Goal: Transaction & Acquisition: Purchase product/service

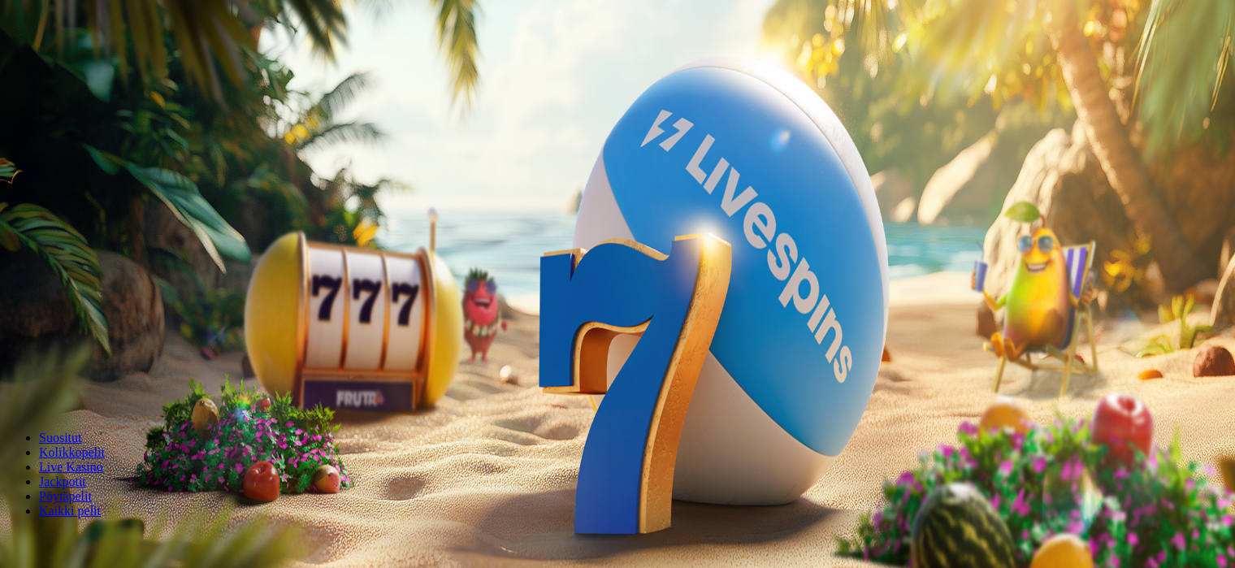
click at [19, 380] on button "button" at bounding box center [12, 382] width 13 height 5
click at [13, 383] on span "minus icon" at bounding box center [13, 383] width 0 height 0
click at [32, 383] on span "plus icon" at bounding box center [32, 383] width 0 height 0
type input "***"
click at [85, 388] on span "Talleta ja pelaa" at bounding box center [49, 394] width 72 height 12
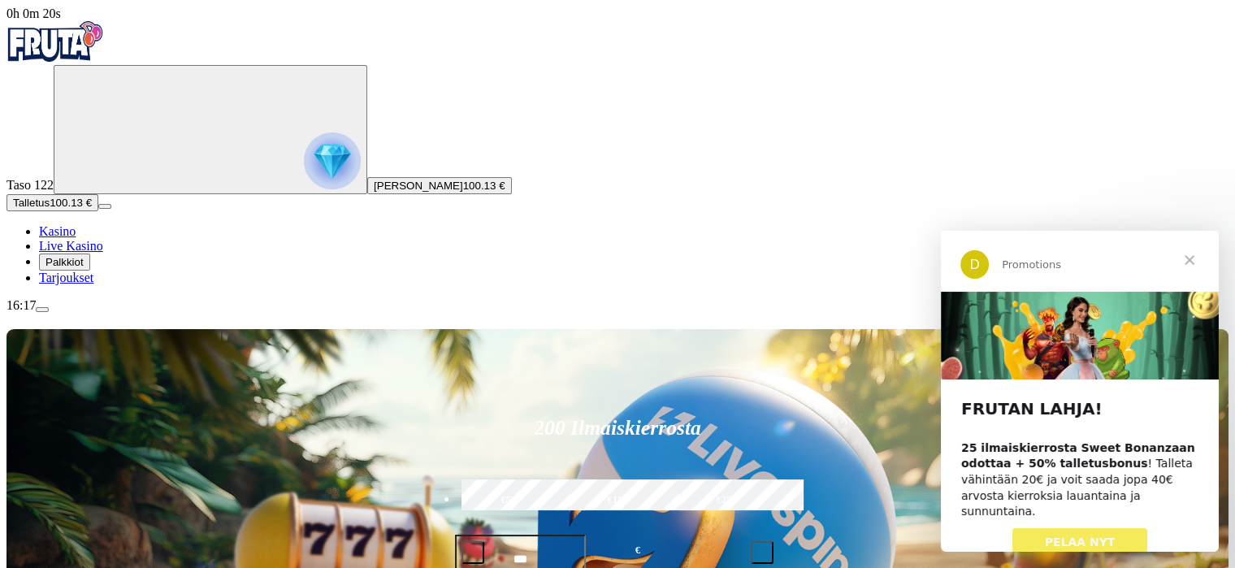
click at [1189, 261] on span "Sulje" at bounding box center [1189, 260] width 58 height 58
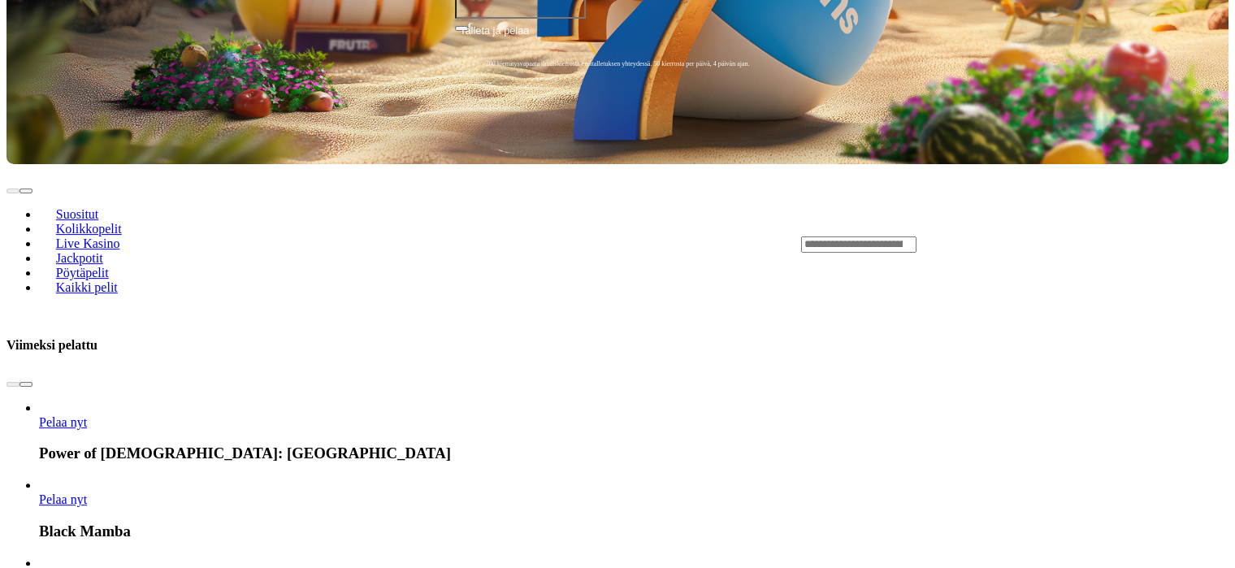
scroll to position [569, 0]
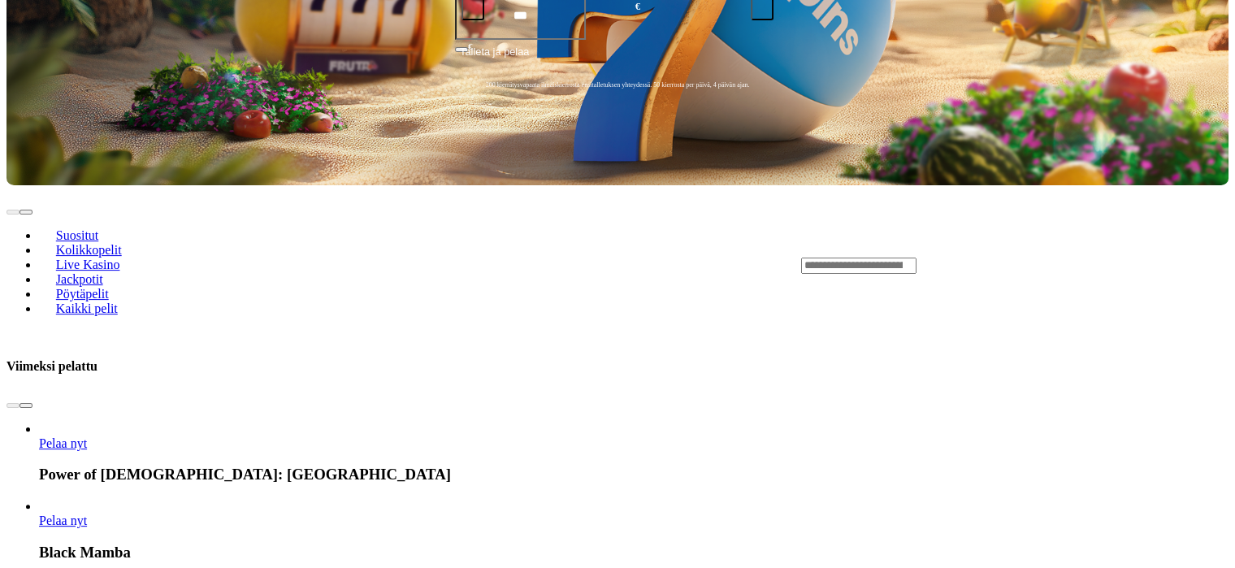
scroll to position [569, 0]
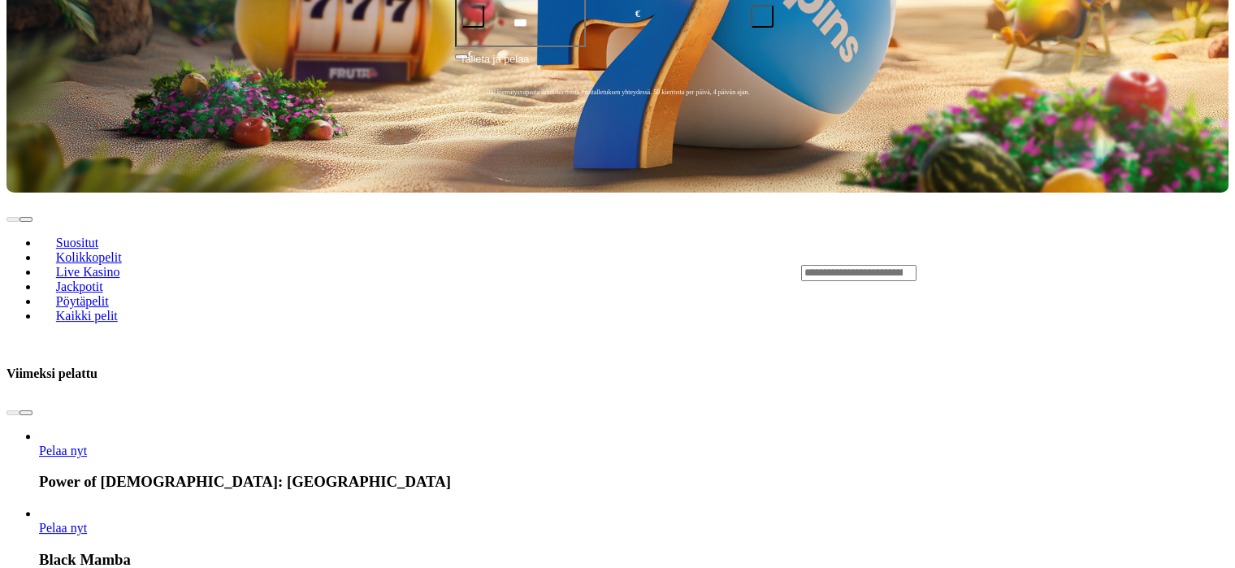
scroll to position [569, 0]
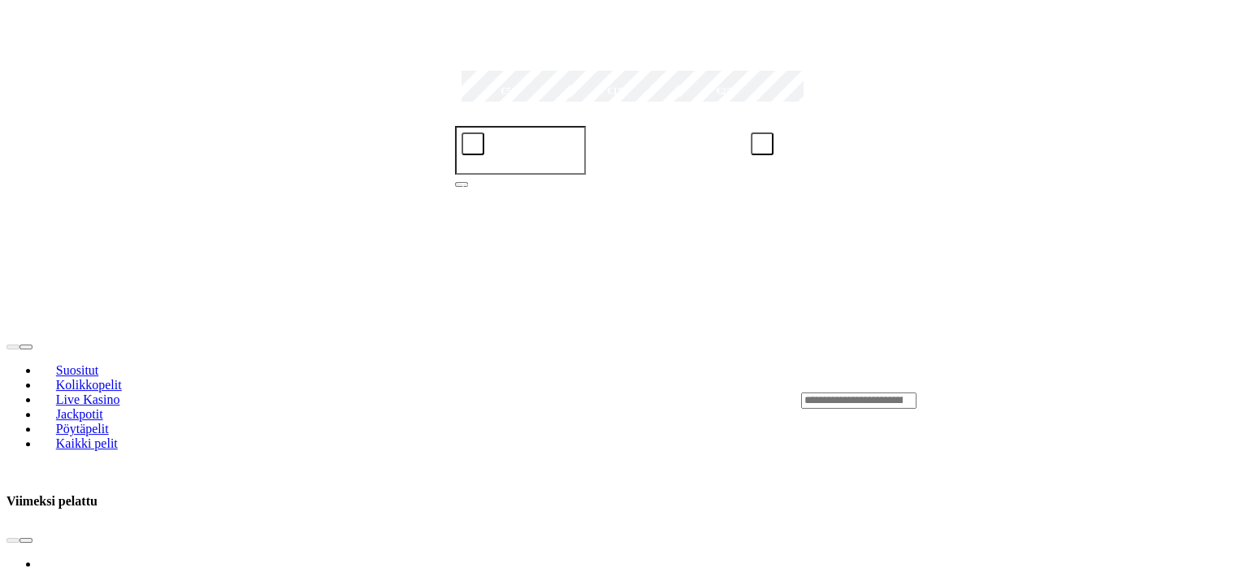
scroll to position [731, 0]
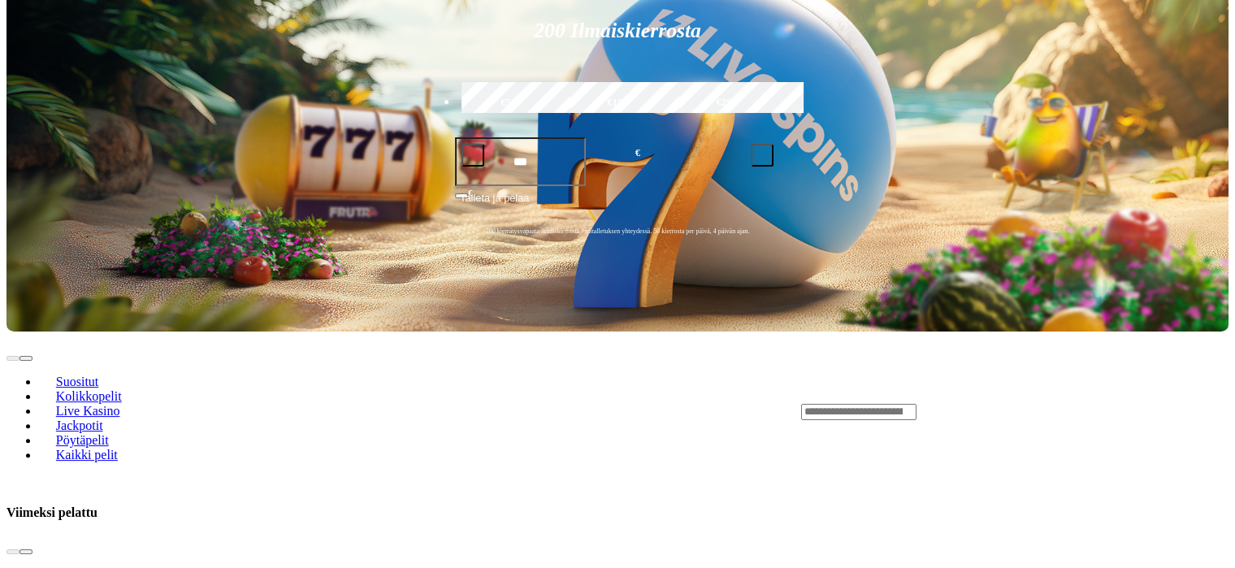
scroll to position [569, 0]
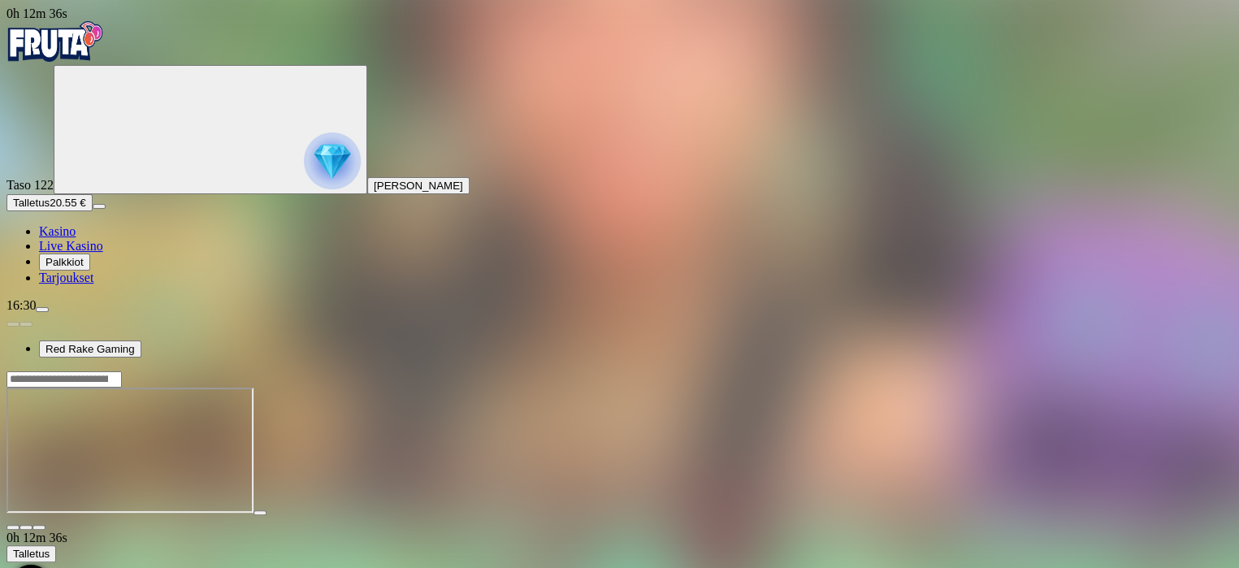
click at [13, 527] on span "close icon" at bounding box center [13, 527] width 0 height 0
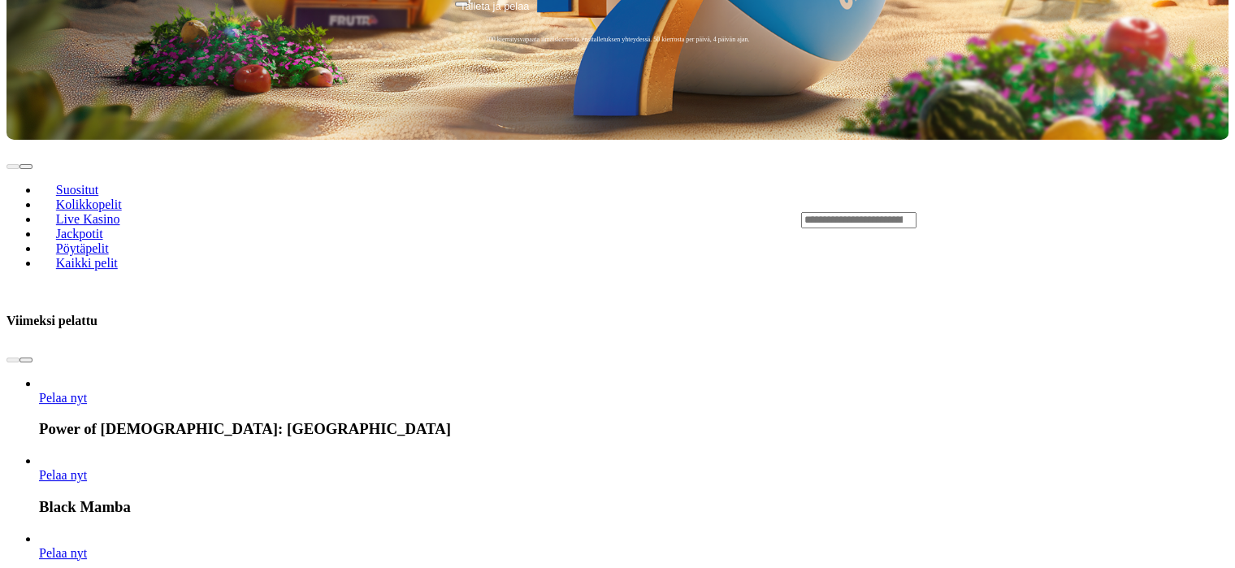
scroll to position [731, 0]
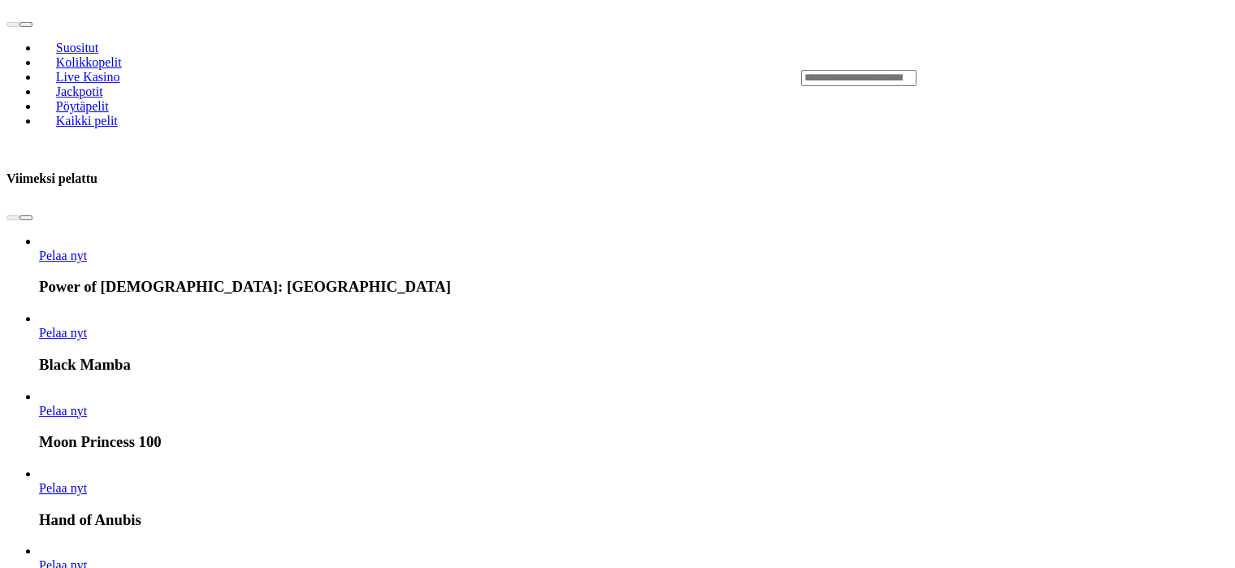
drag, startPoint x: 626, startPoint y: 243, endPoint x: 609, endPoint y: 241, distance: 17.9
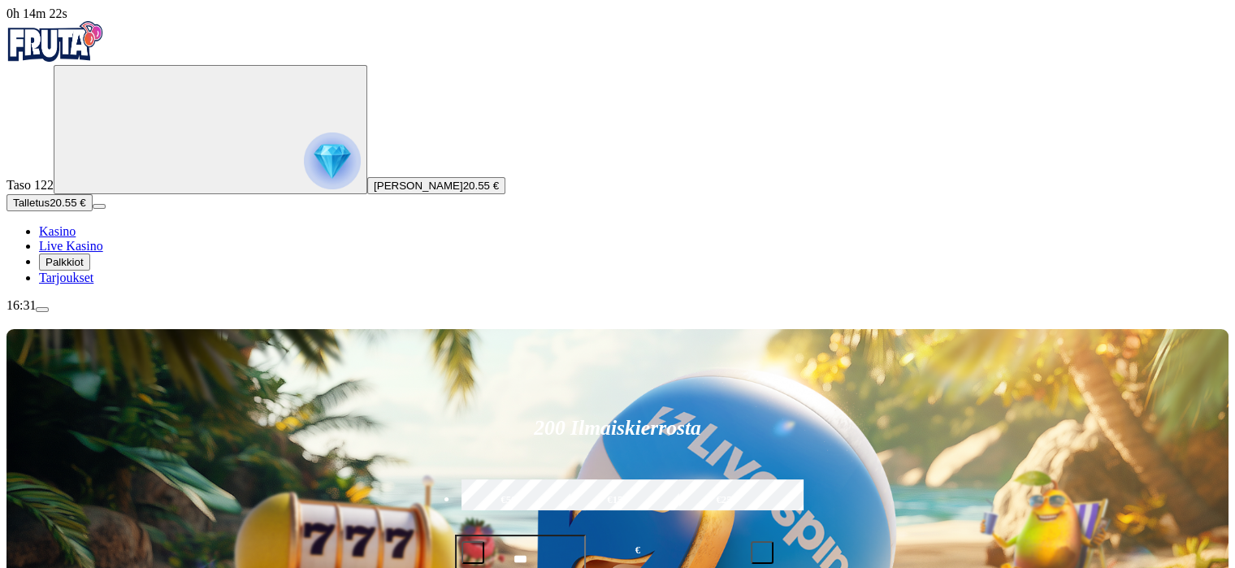
click at [42, 310] on span "menu icon" at bounding box center [42, 310] width 0 height 0
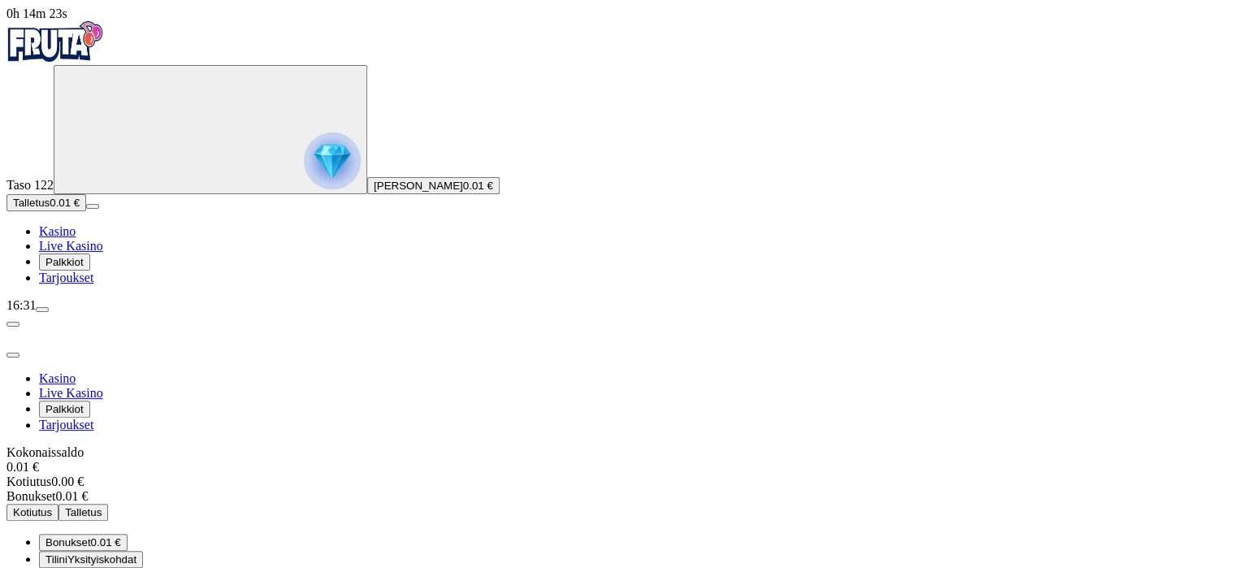
click at [121, 536] on span "0.01 €" at bounding box center [106, 542] width 30 height 12
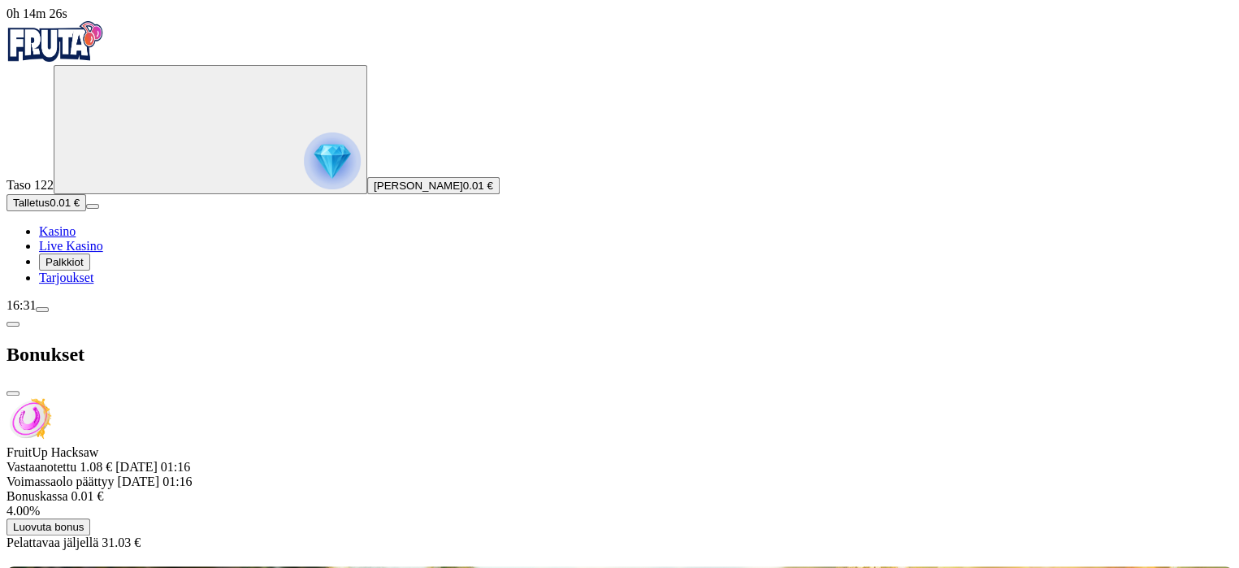
click at [84, 521] on span "Luovuta bonus" at bounding box center [48, 527] width 71 height 12
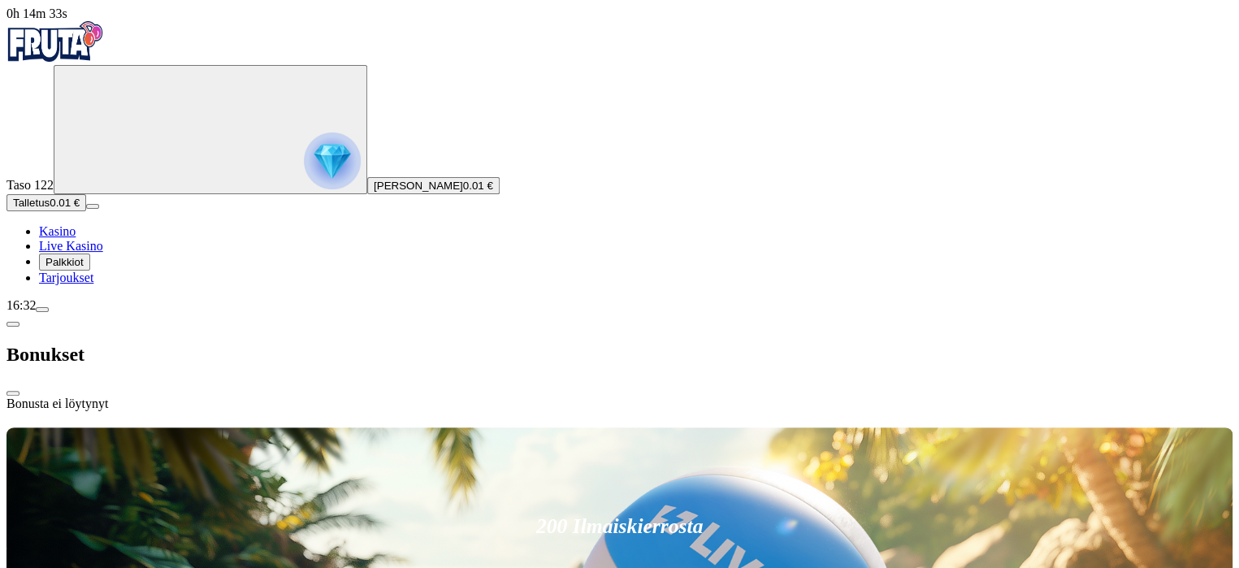
click at [367, 194] on button "[PERSON_NAME] 0.01 €" at bounding box center [433, 185] width 132 height 17
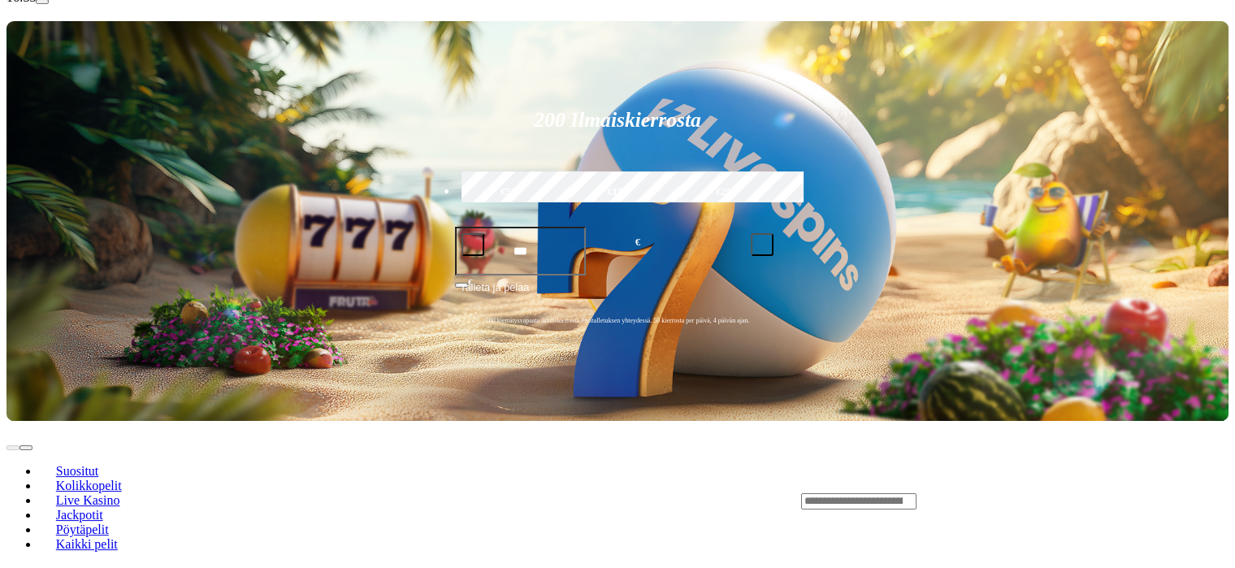
scroll to position [325, 0]
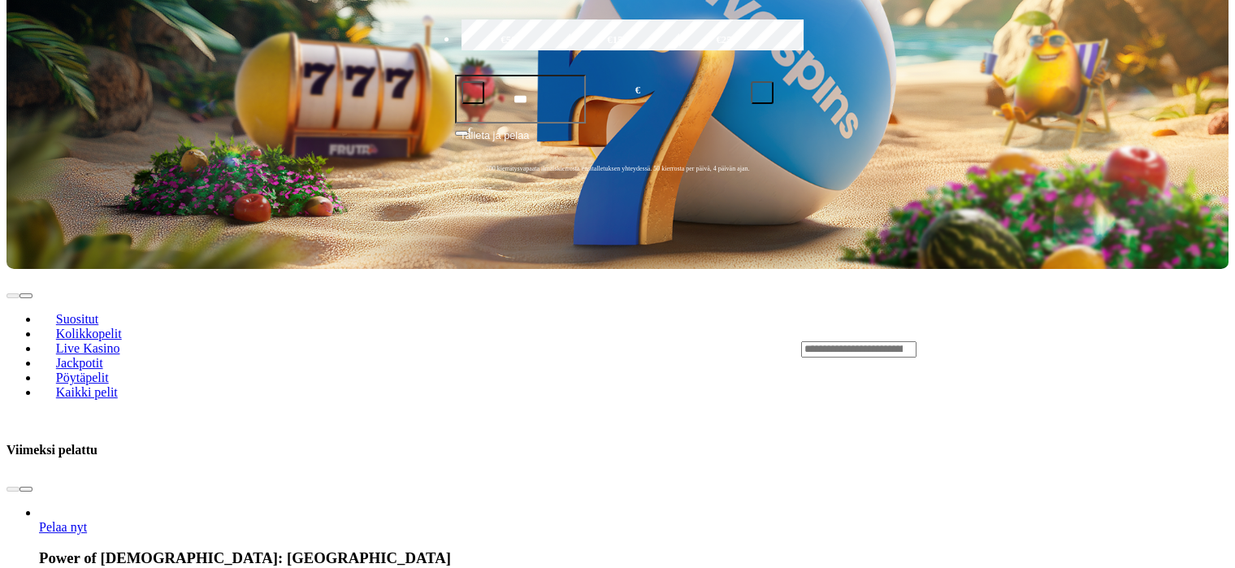
scroll to position [650, 0]
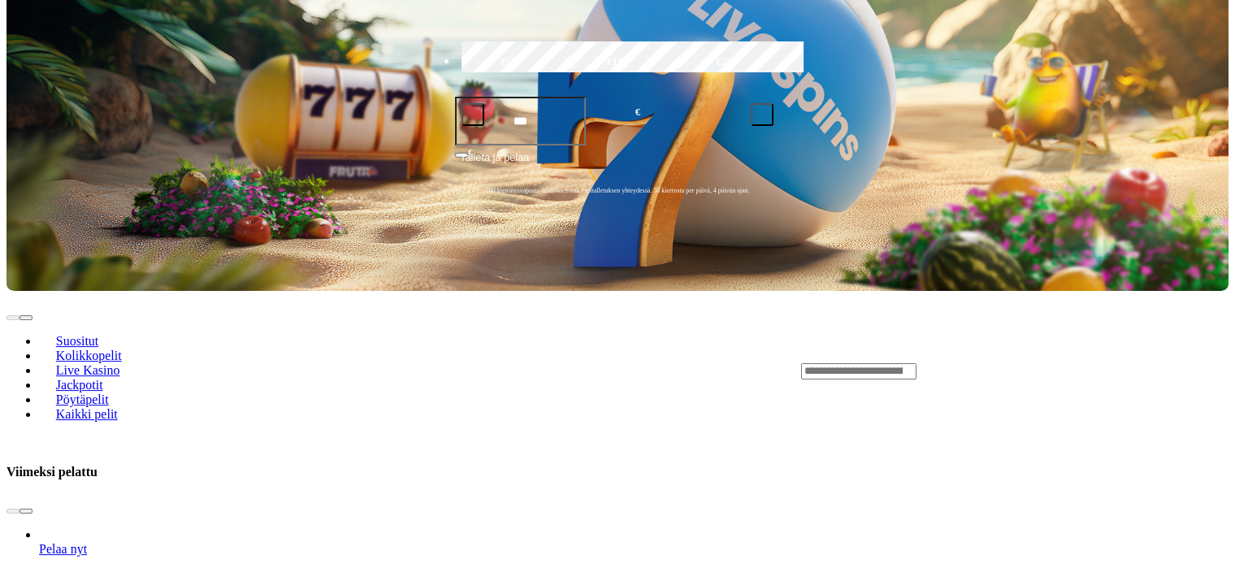
scroll to position [325, 0]
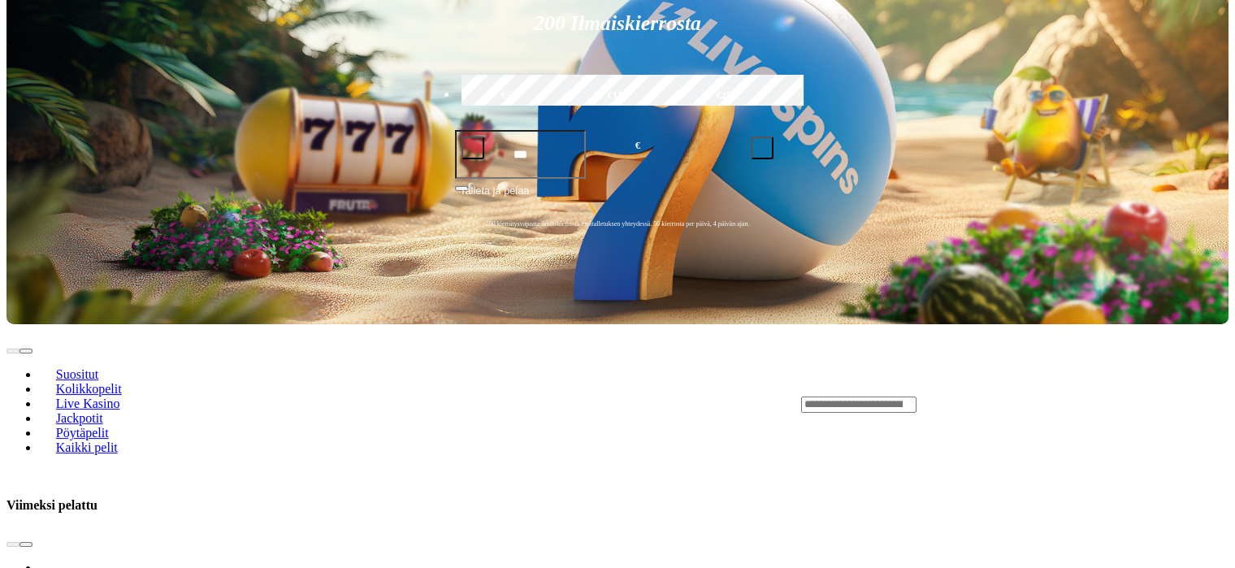
scroll to position [406, 0]
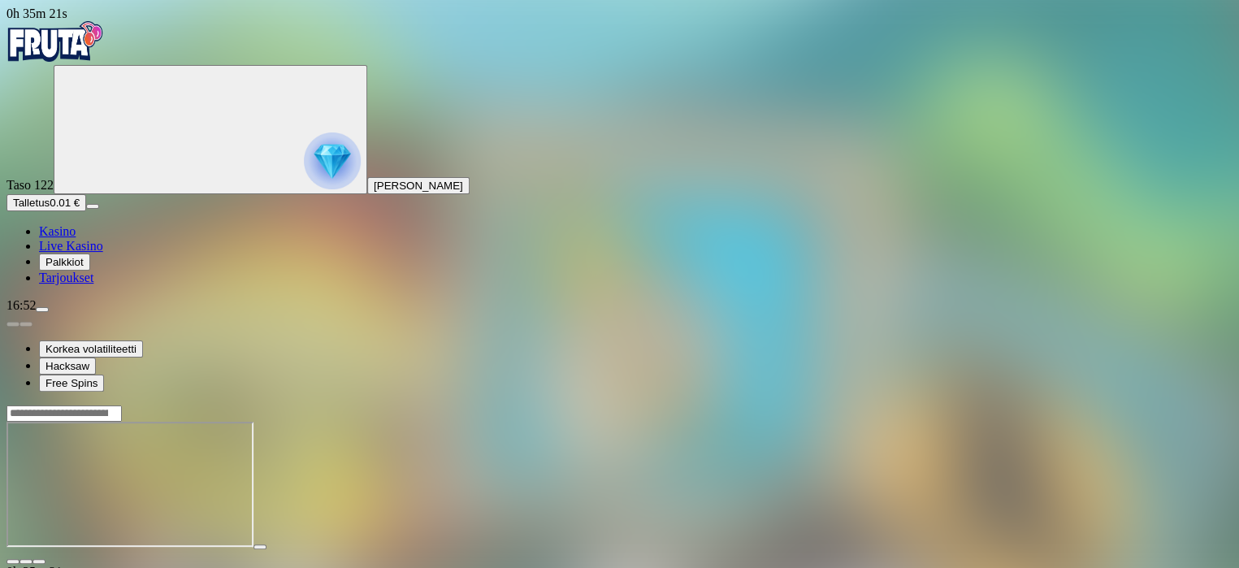
click at [13, 561] on span "close icon" at bounding box center [13, 561] width 0 height 0
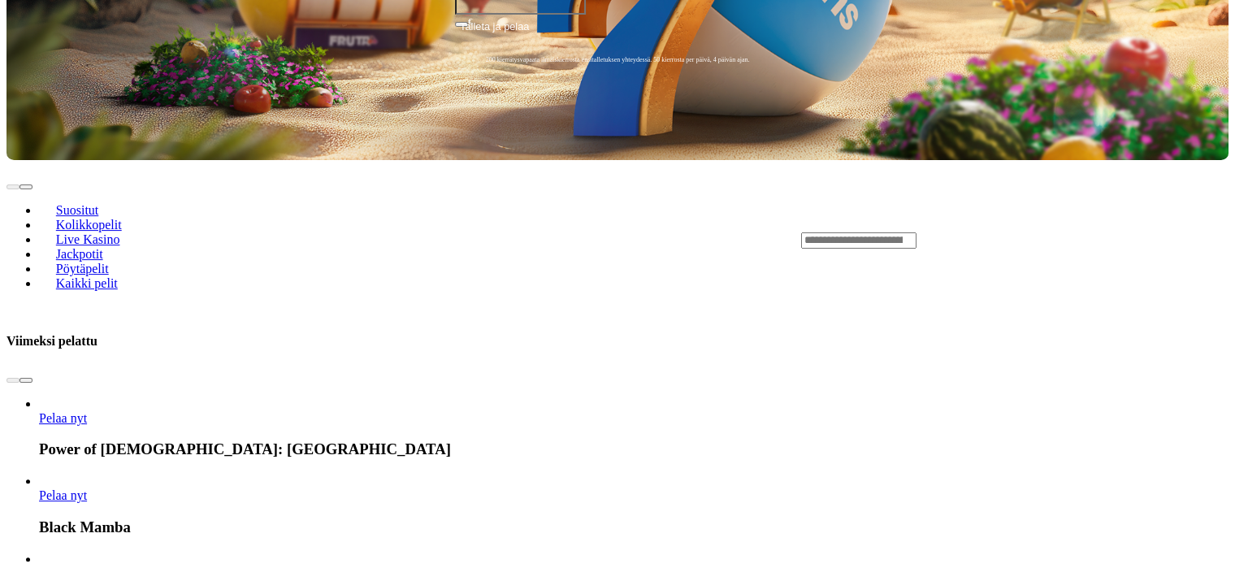
scroll to position [650, 0]
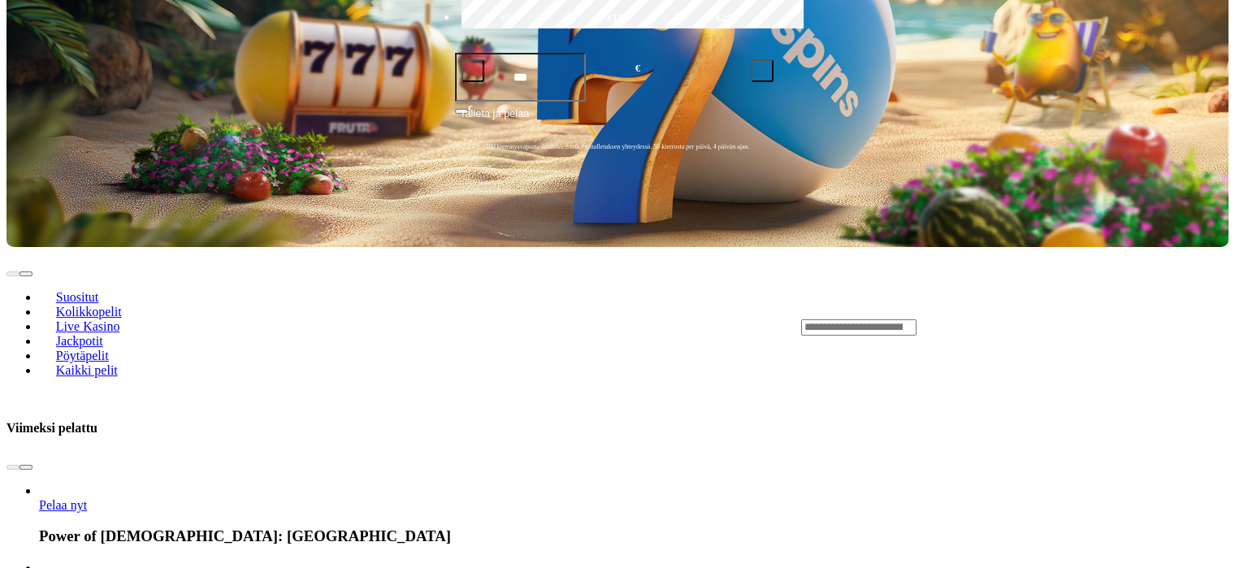
scroll to position [487, 0]
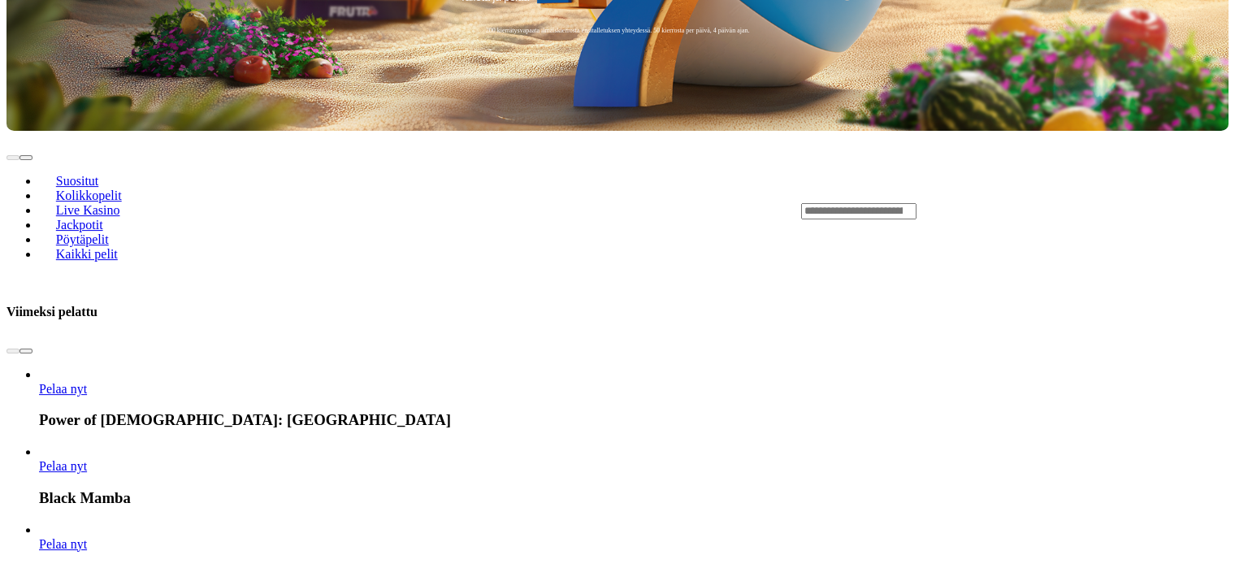
scroll to position [650, 0]
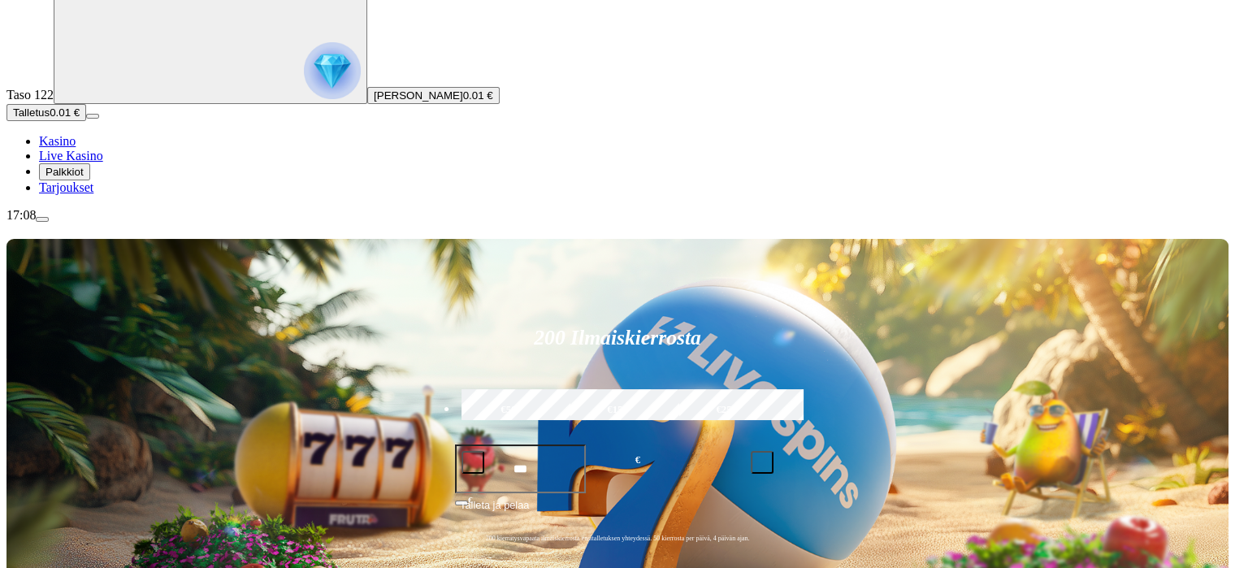
scroll to position [162, 0]
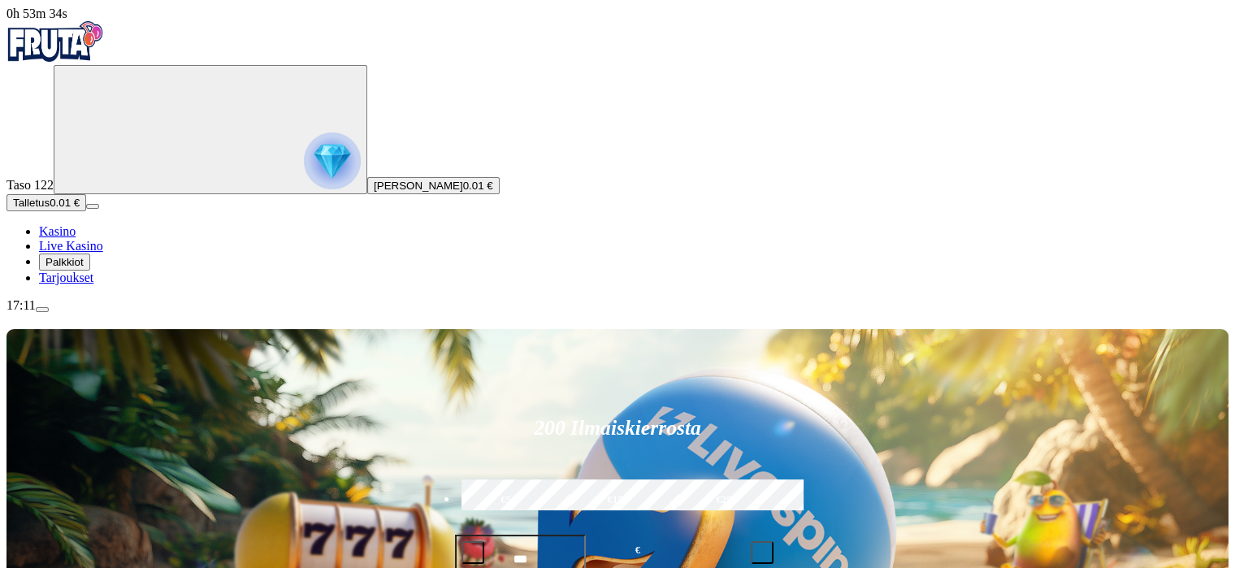
click at [126, 180] on icon "Primary" at bounding box center [182, 128] width 244 height 122
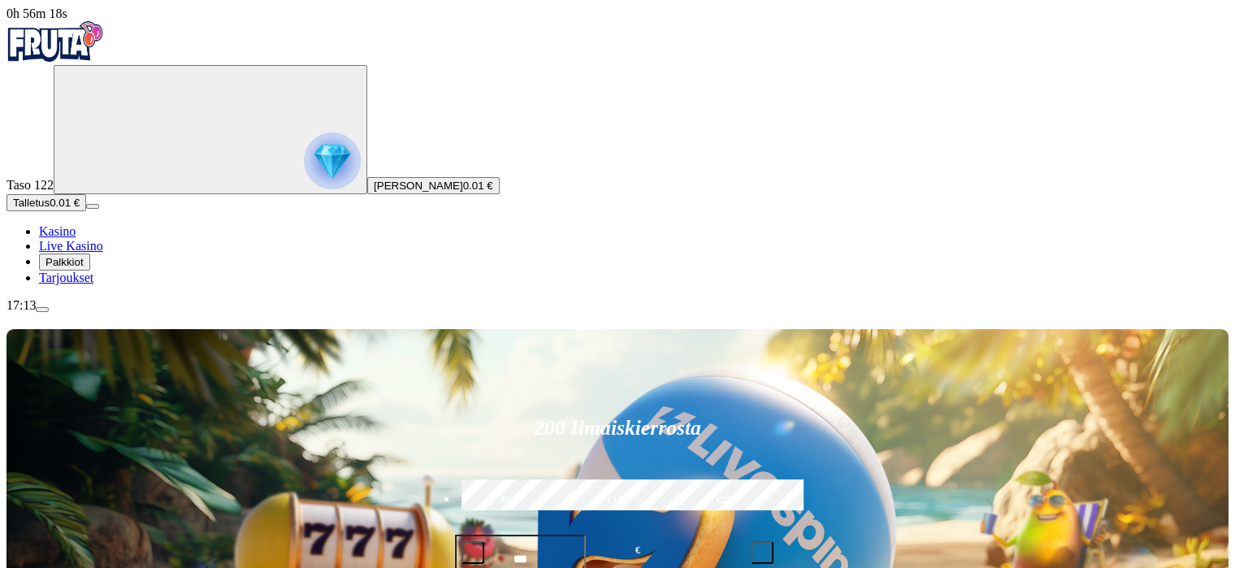
click at [105, 194] on div "Taso 122 [PERSON_NAME] 0.01 €" at bounding box center [617, 129] width 1222 height 129
click at [304, 177] on img "Primary" at bounding box center [332, 160] width 57 height 57
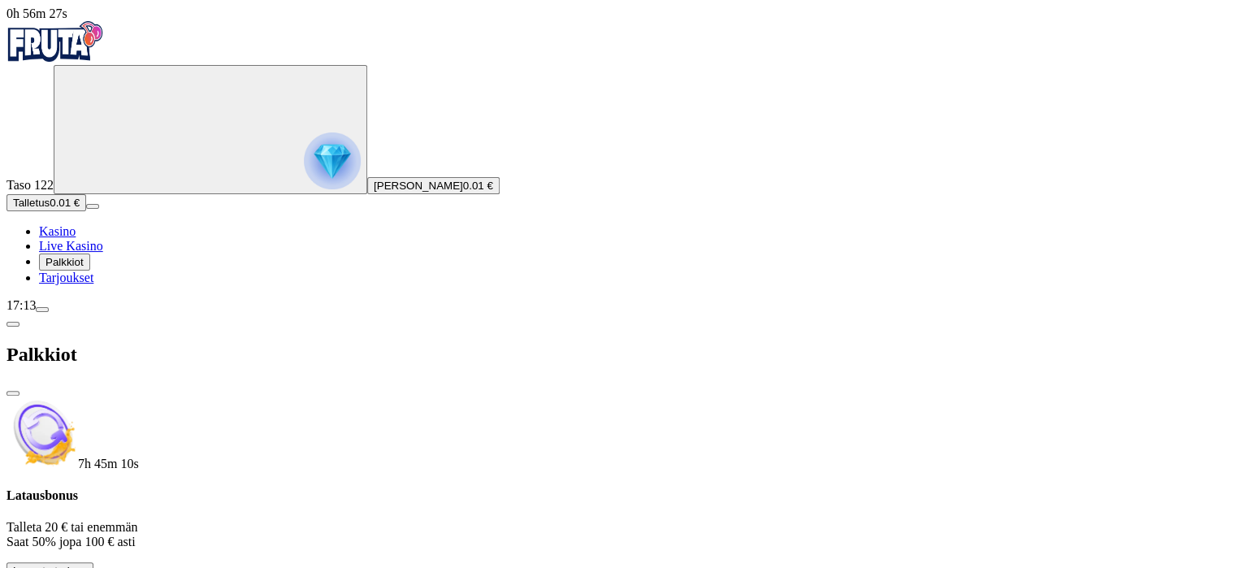
click at [113, 567] on span "info icon" at bounding box center [113, 574] width 0 height 0
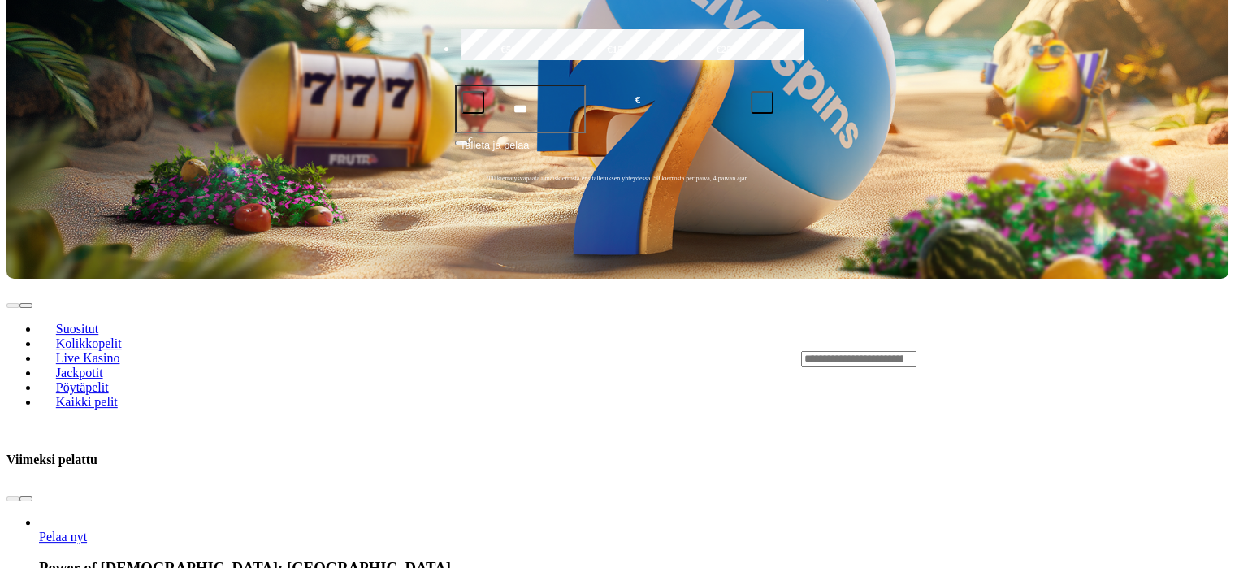
scroll to position [406, 0]
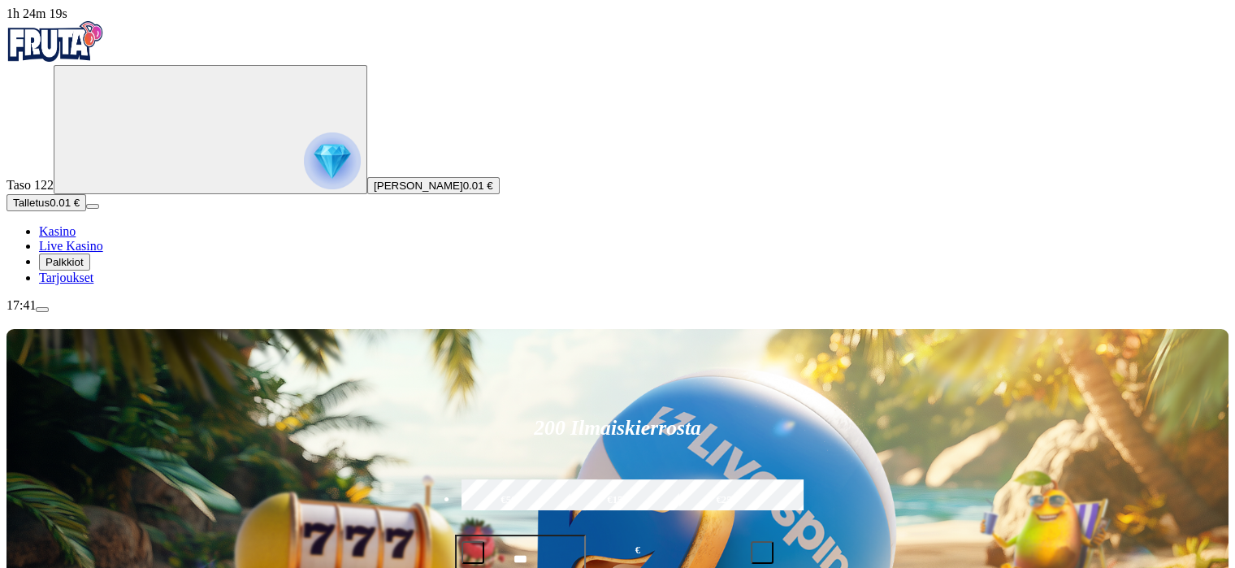
click at [304, 154] on img "Primary" at bounding box center [332, 160] width 57 height 57
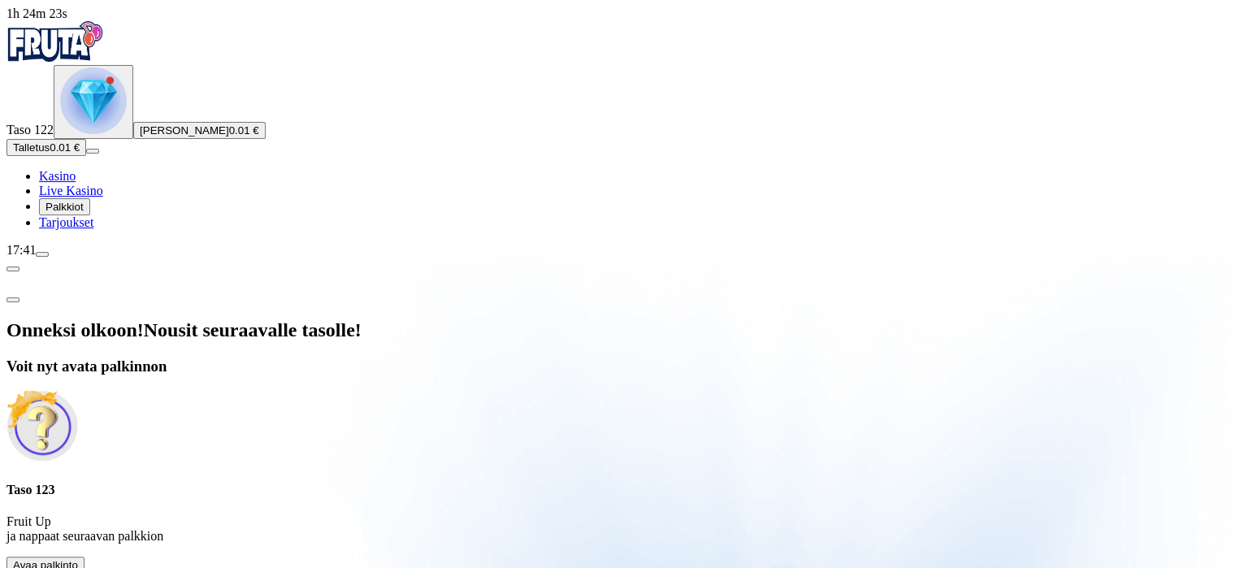
click at [78, 559] on span "Avaa palkinto" at bounding box center [45, 565] width 65 height 12
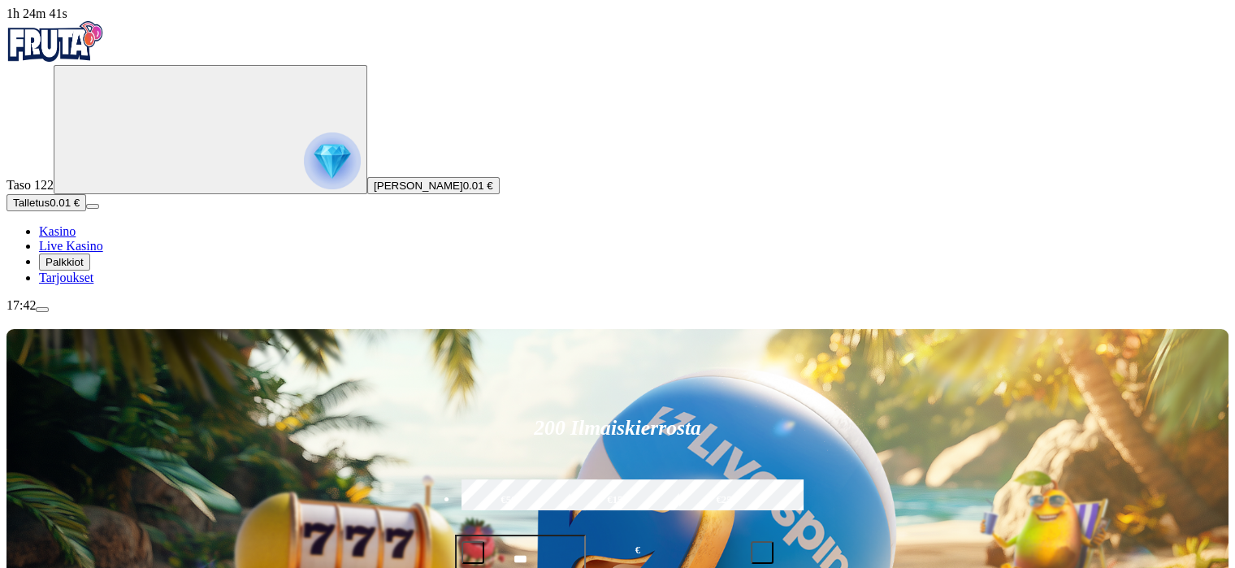
click at [304, 189] on img "Primary" at bounding box center [332, 160] width 57 height 57
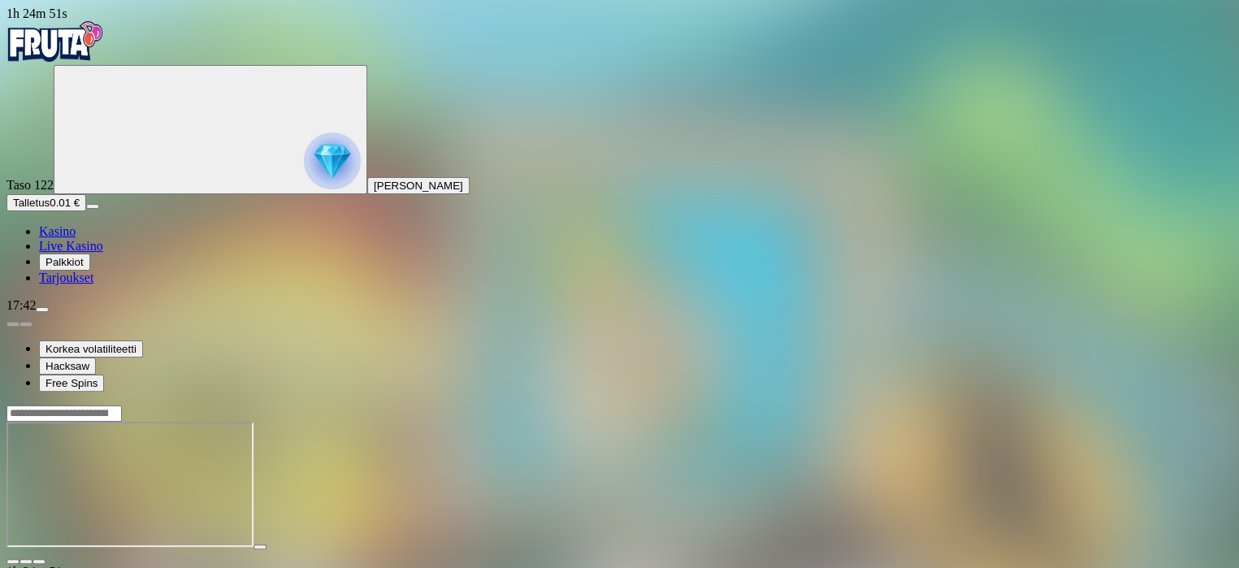
click at [50, 209] on span "Talletus" at bounding box center [31, 203] width 37 height 12
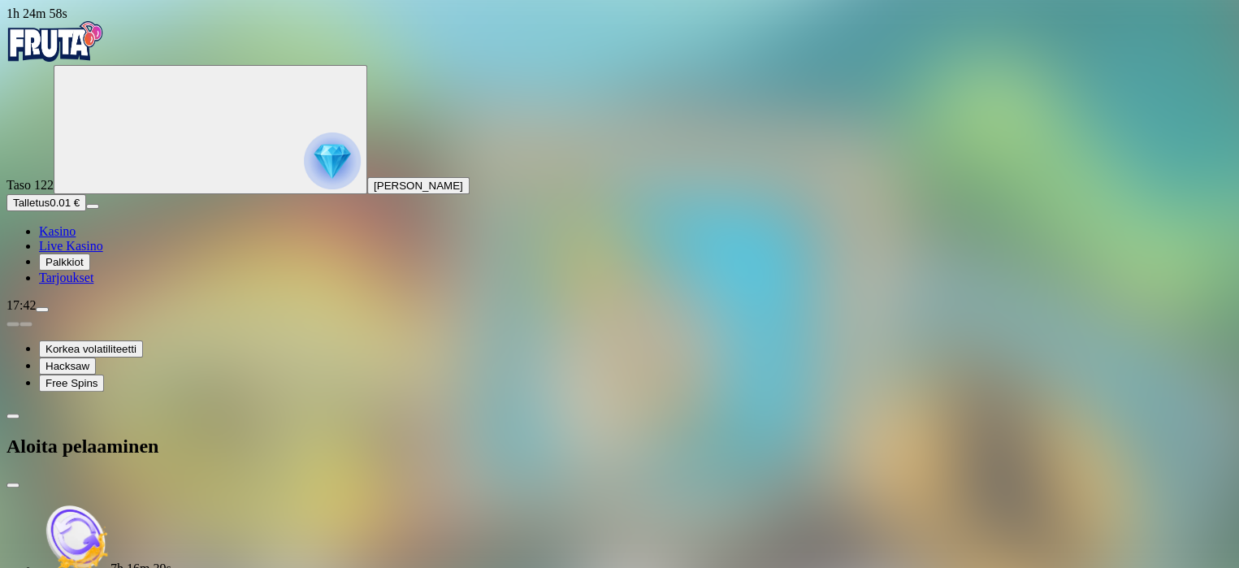
drag, startPoint x: 236, startPoint y: 332, endPoint x: 171, endPoint y: 333, distance: 65.0
click at [171, 333] on div "1h 24m 58s Taso 122 [PERSON_NAME] Talletus 0.01 € Kasino Live Kasino Palkkiot T…" at bounding box center [619, 443] width 1226 height 874
type input "***"
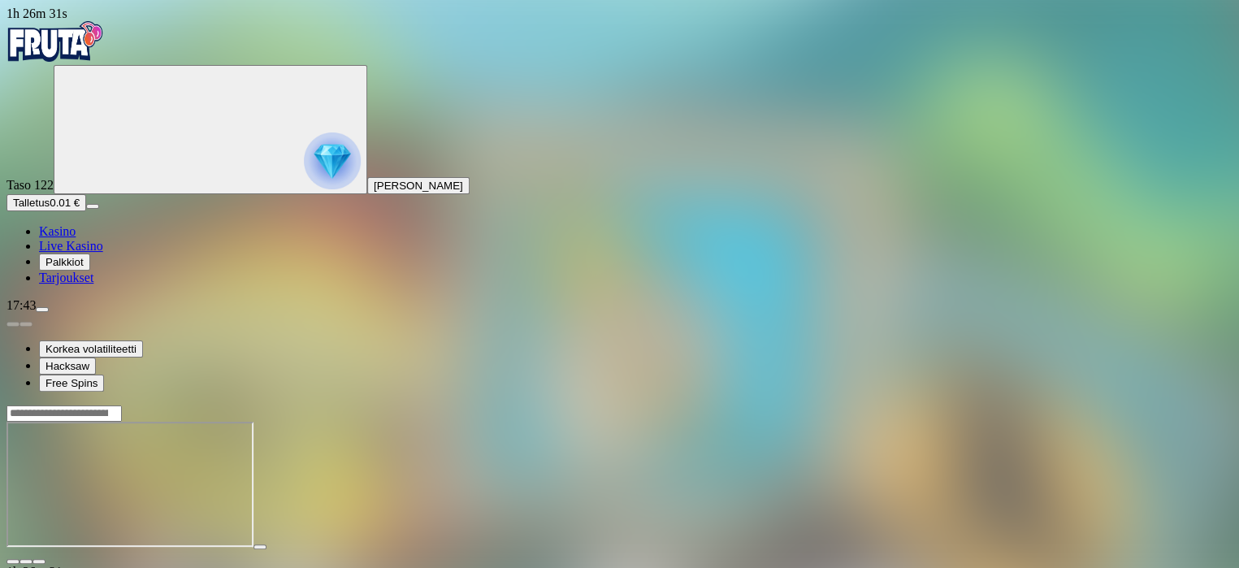
click at [13, 561] on span "close icon" at bounding box center [13, 561] width 0 height 0
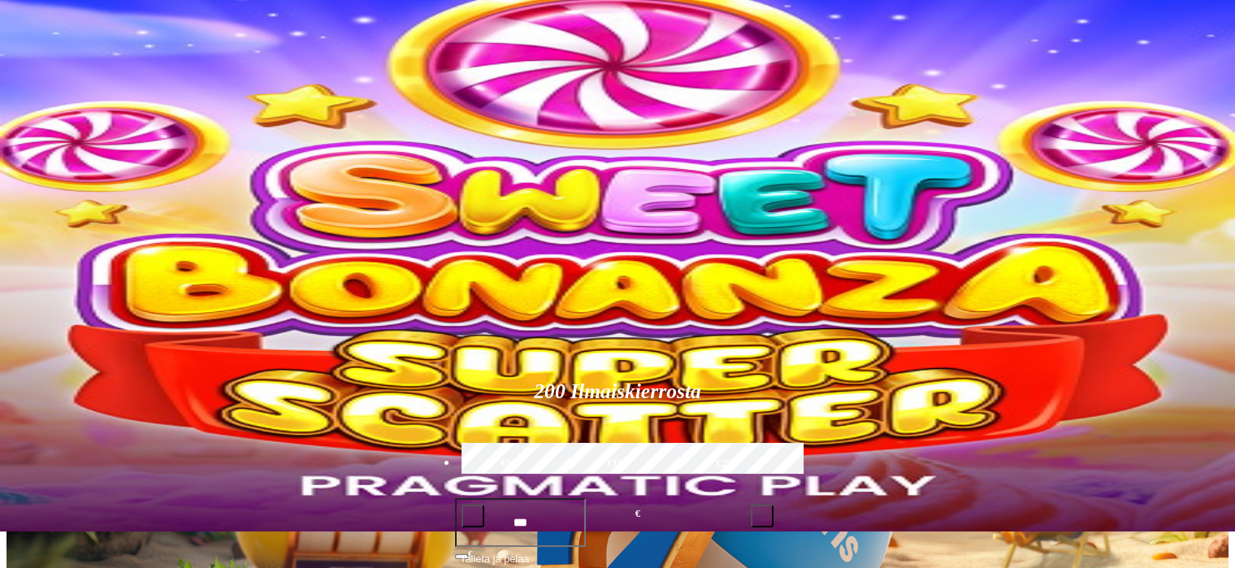
scroll to position [81, 0]
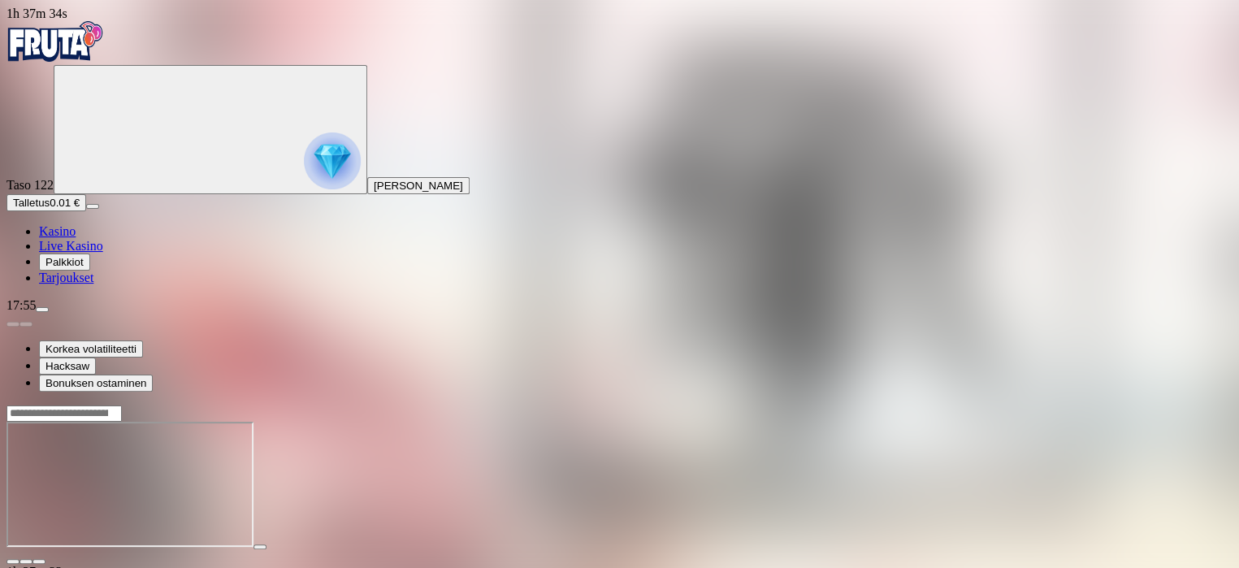
click at [13, 561] on span "close icon" at bounding box center [13, 561] width 0 height 0
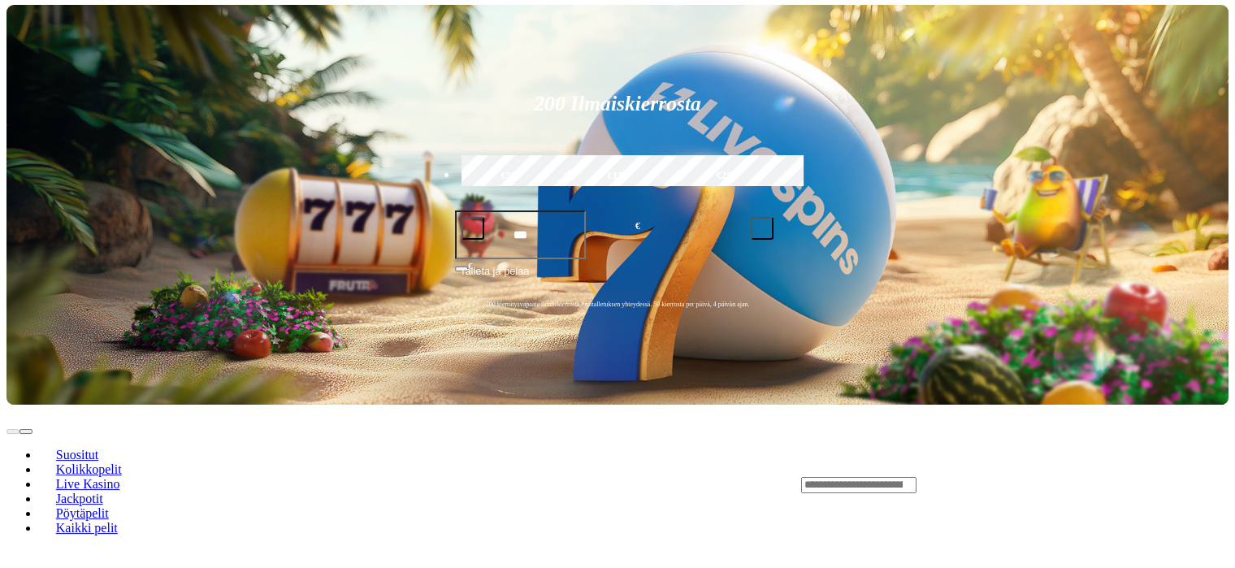
scroll to position [325, 0]
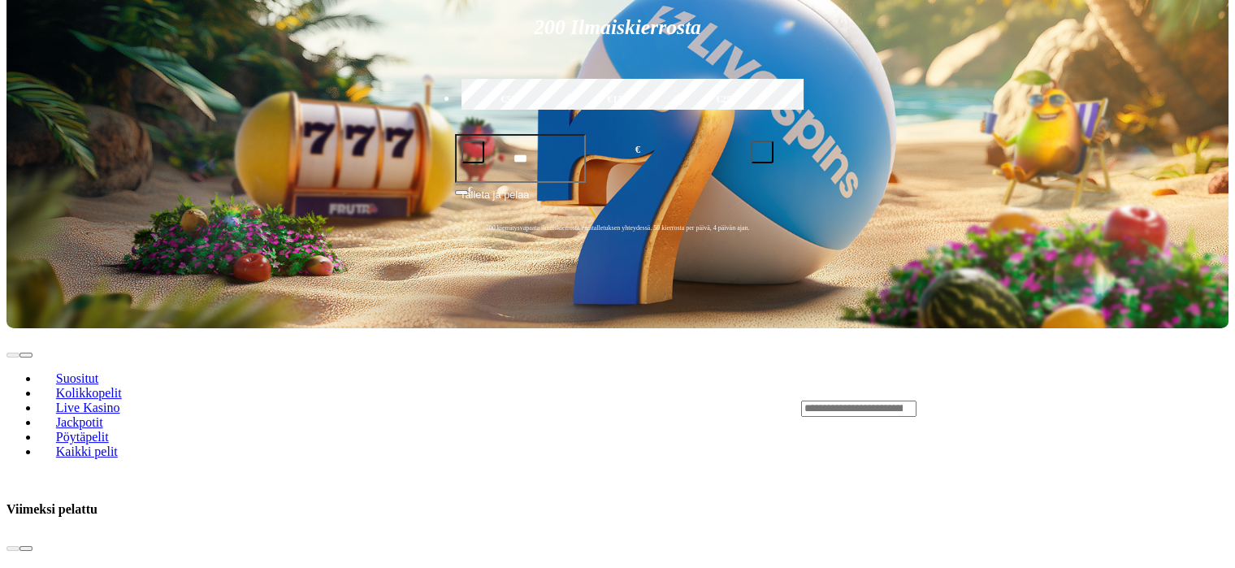
scroll to position [406, 0]
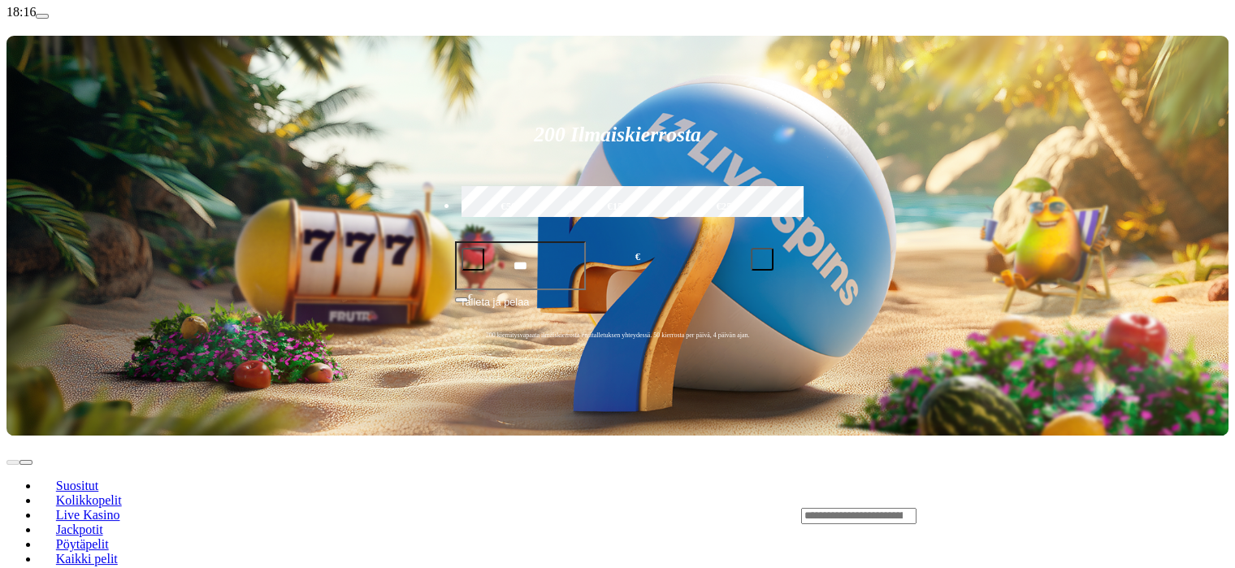
scroll to position [162, 0]
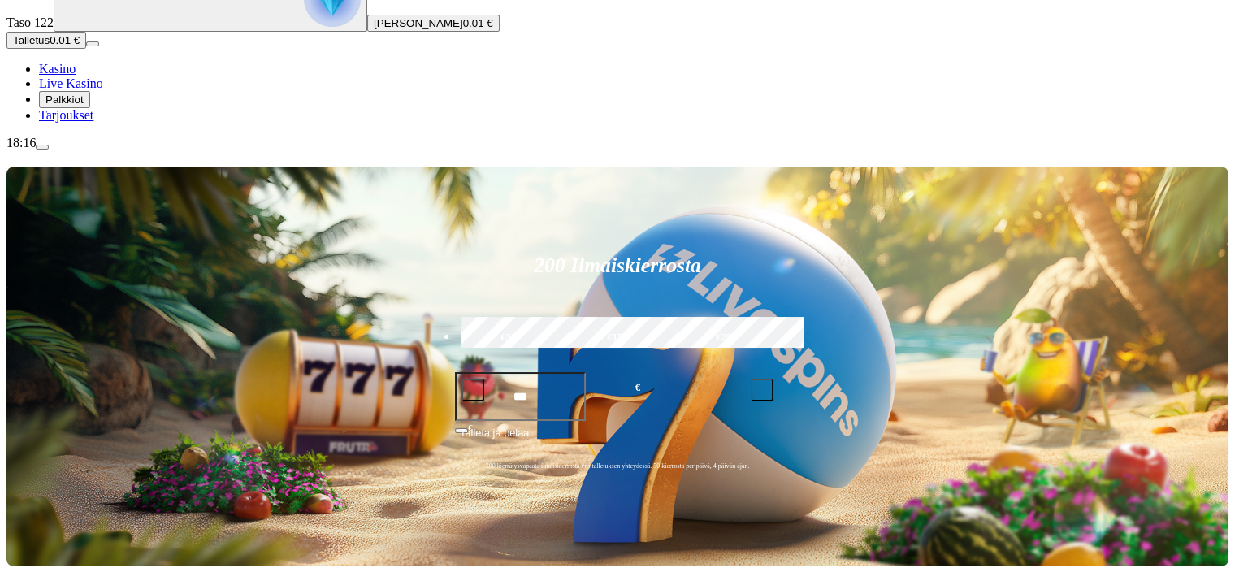
type input "*******"
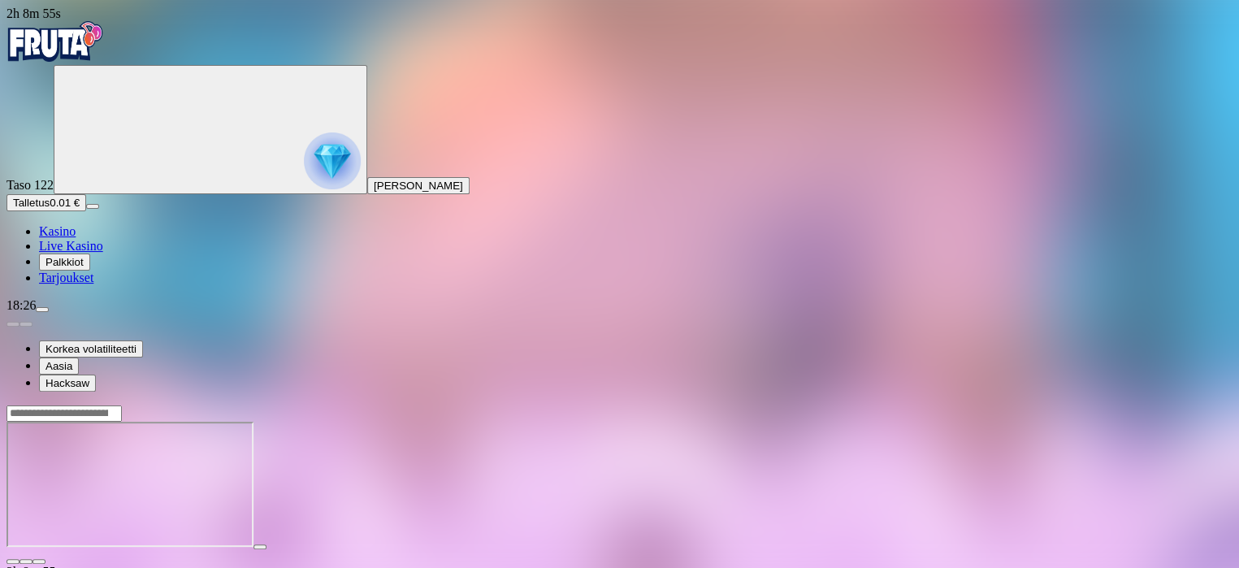
click at [13, 561] on span "close icon" at bounding box center [13, 561] width 0 height 0
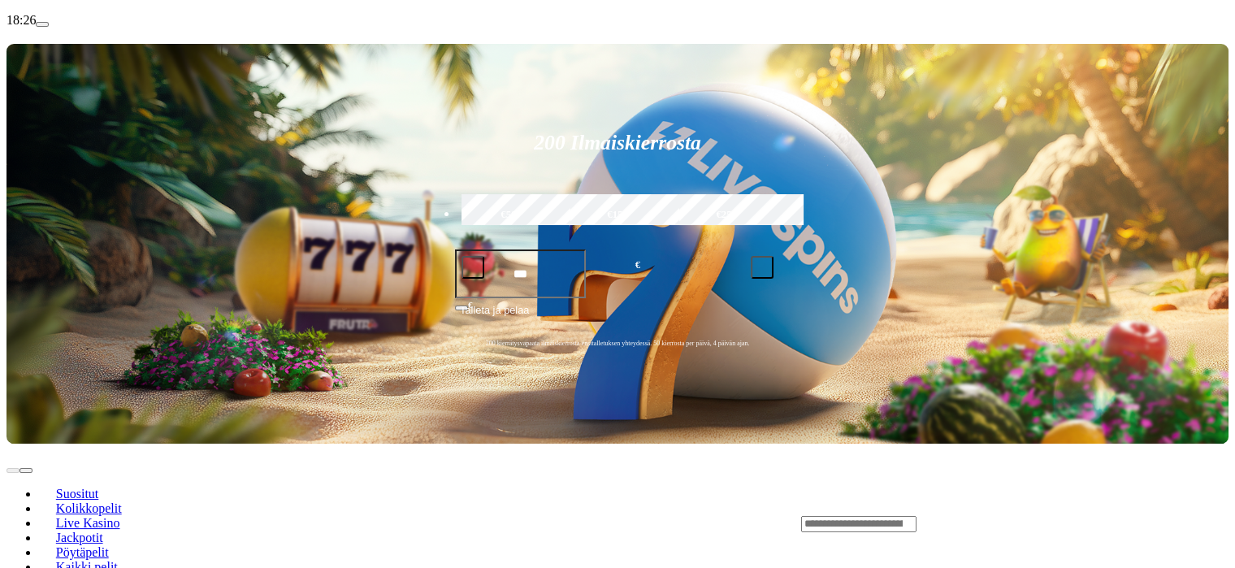
scroll to position [244, 0]
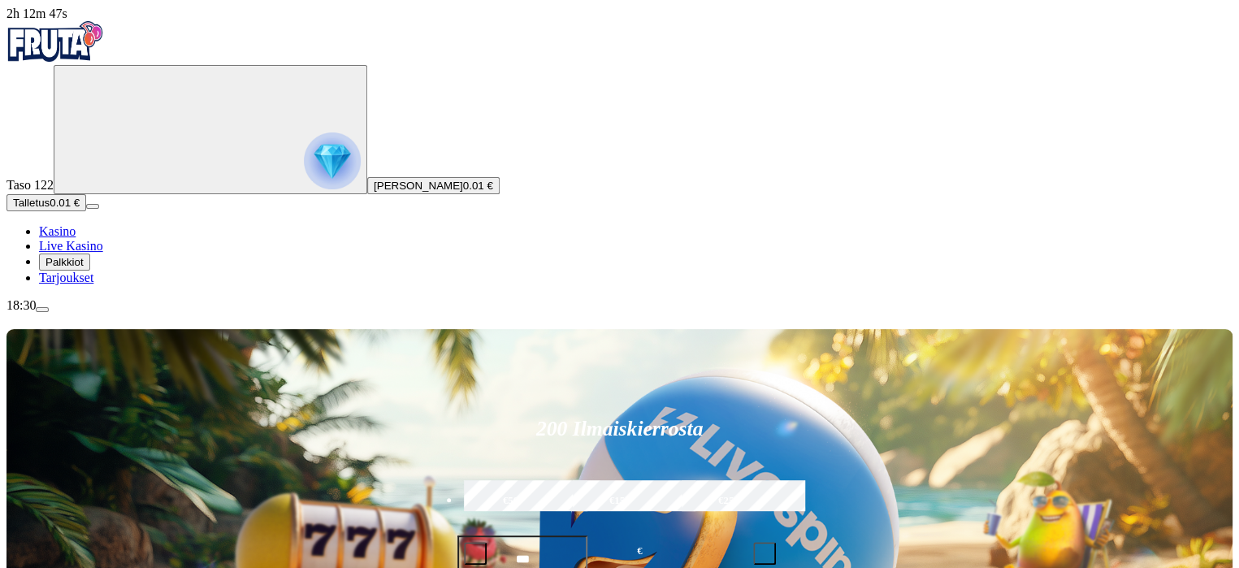
click at [1118, 329] on div "200 Ilmaiskierrosta €50 €150 €250 *** € € Talleta ja pelaa 200 kierrätysvapaata…" at bounding box center [619, 529] width 1226 height 401
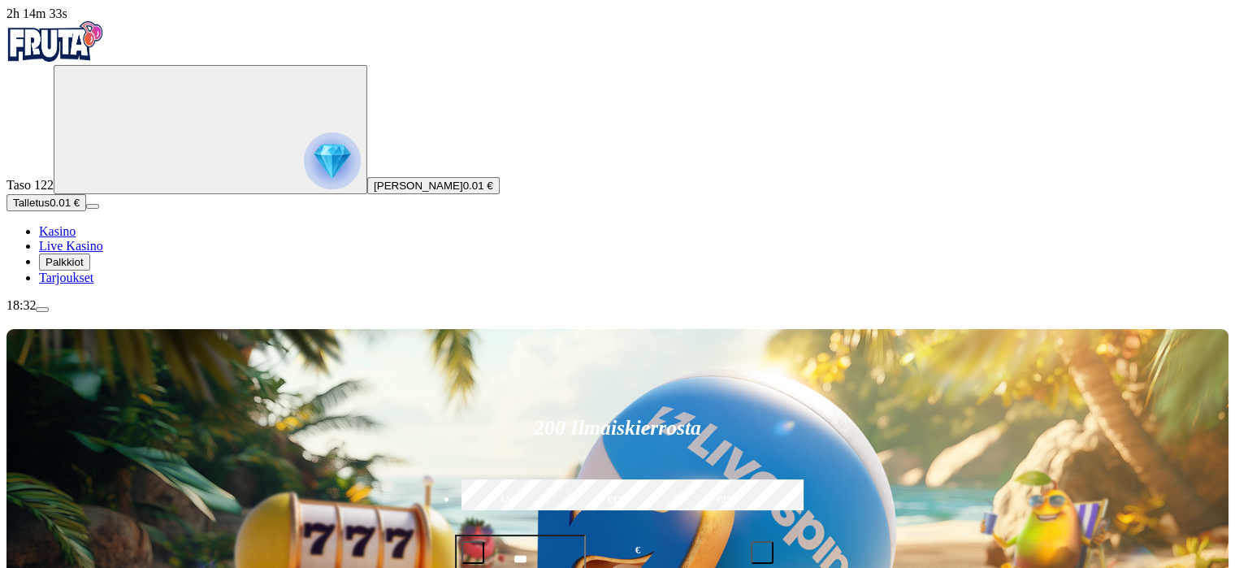
click at [86, 211] on button "Talletus 0.01 €" at bounding box center [46, 202] width 80 height 17
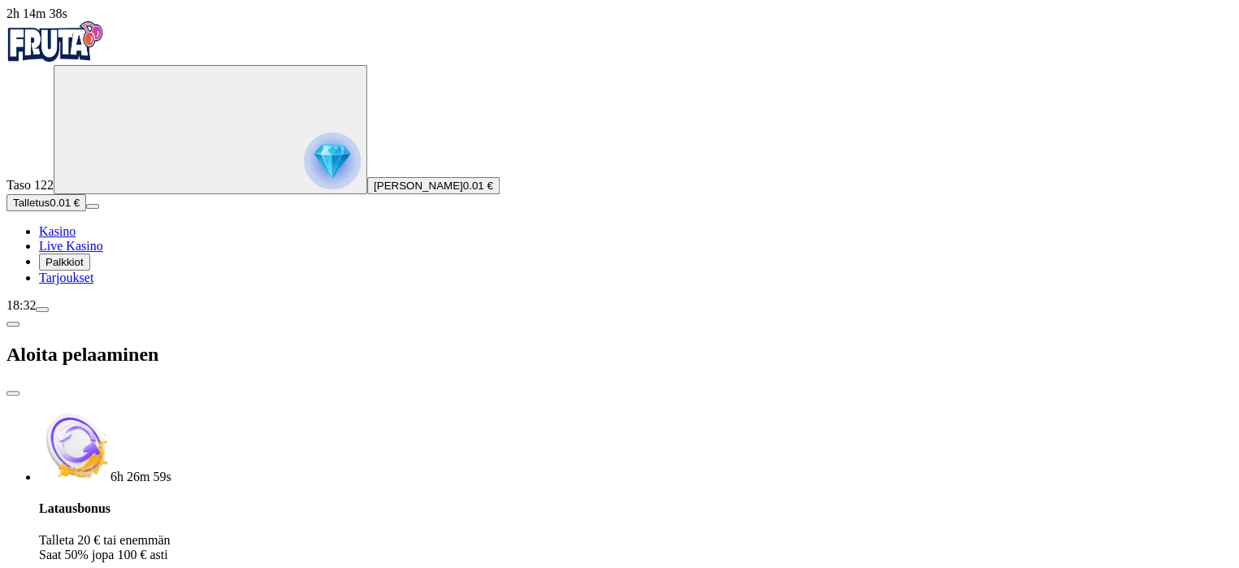
drag, startPoint x: 237, startPoint y: 333, endPoint x: 187, endPoint y: 342, distance: 51.2
type input "***"
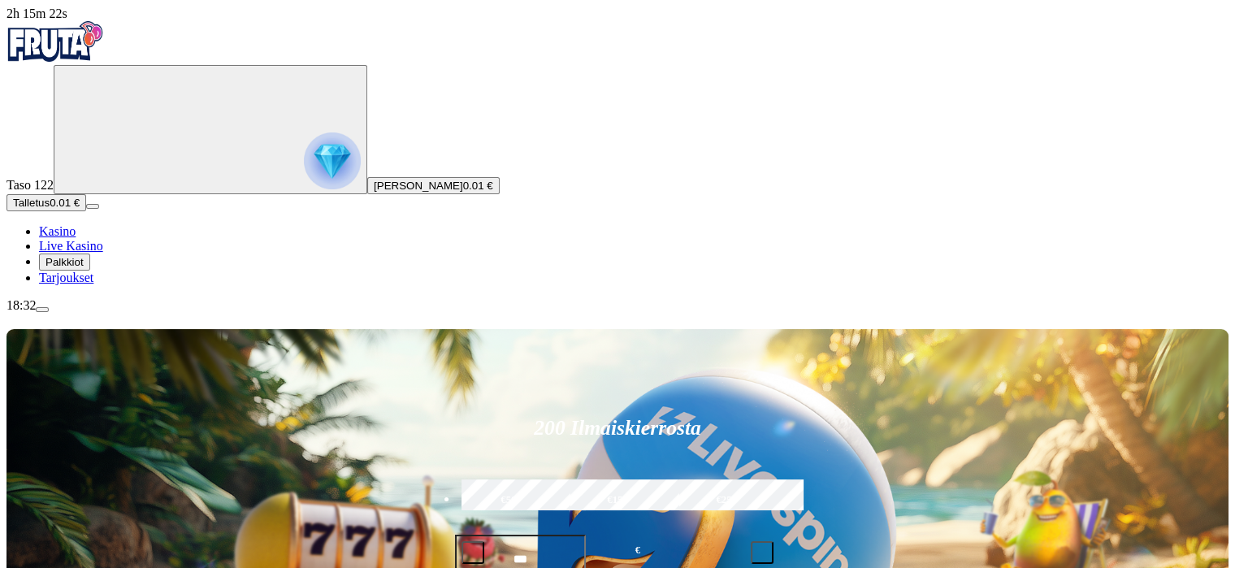
type input "*******"
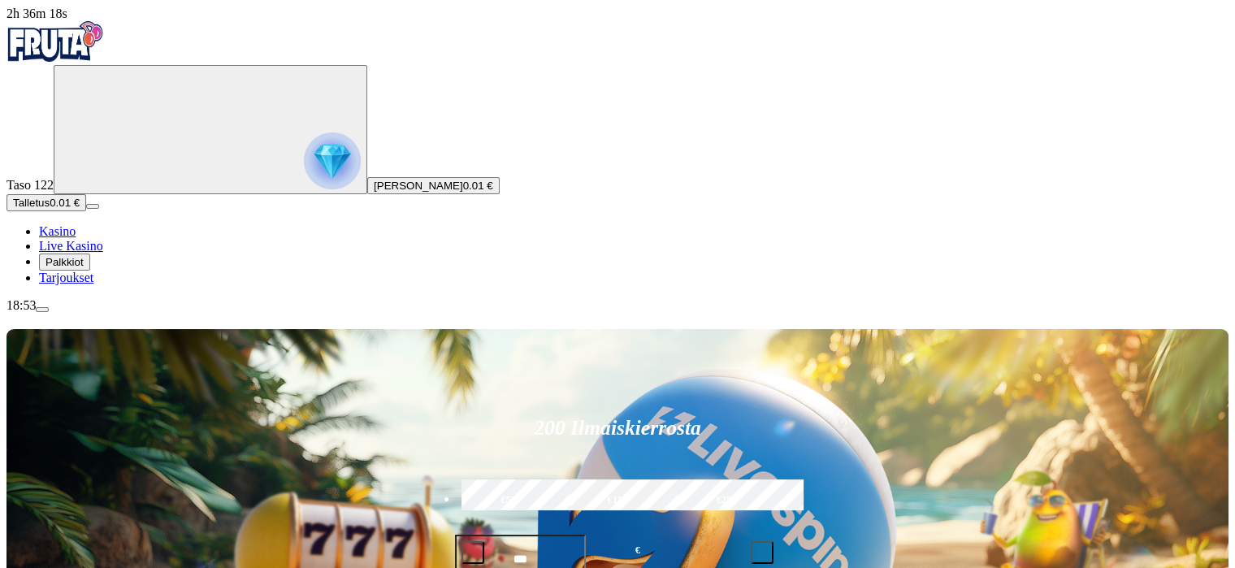
type input "*******"
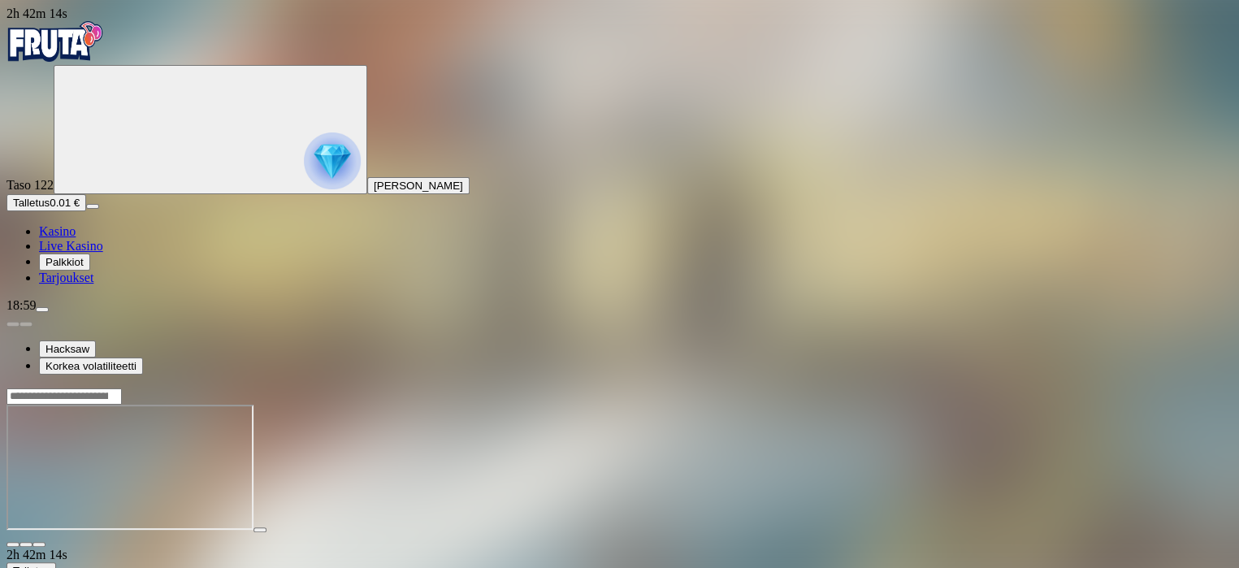
click at [13, 544] on span "close icon" at bounding box center [13, 544] width 0 height 0
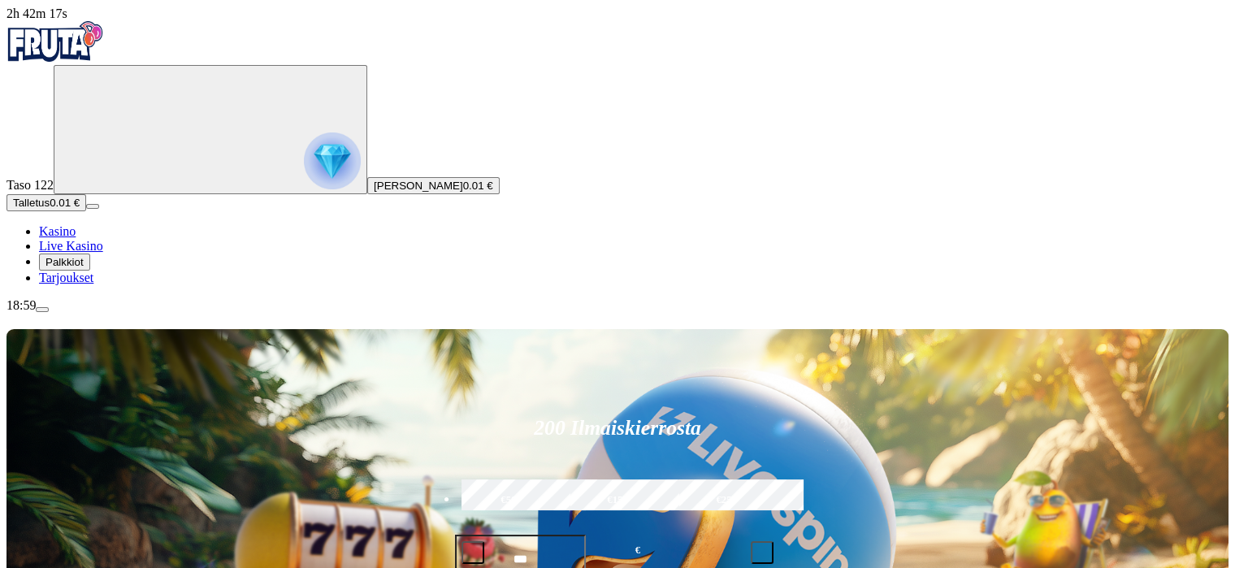
type input "*******"
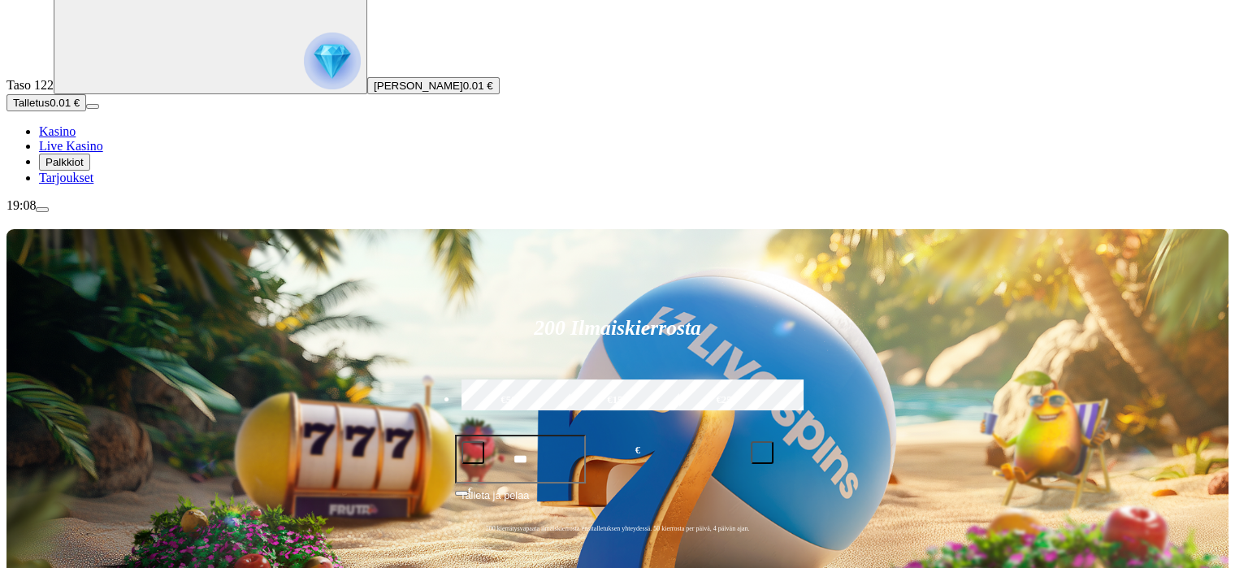
scroll to position [162, 0]
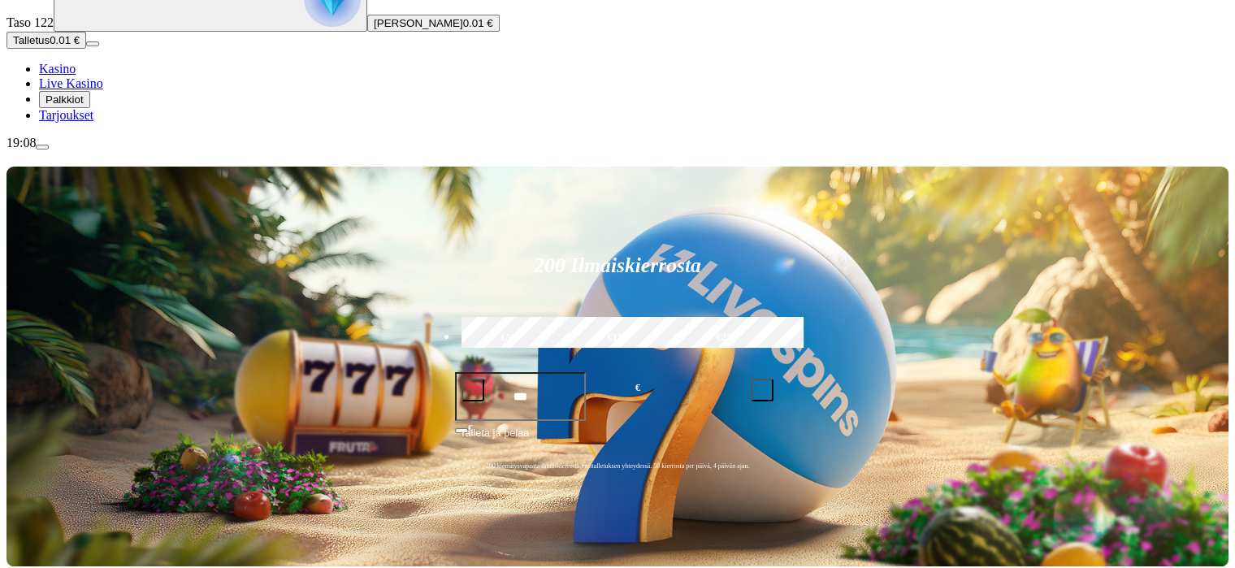
type input "*******"
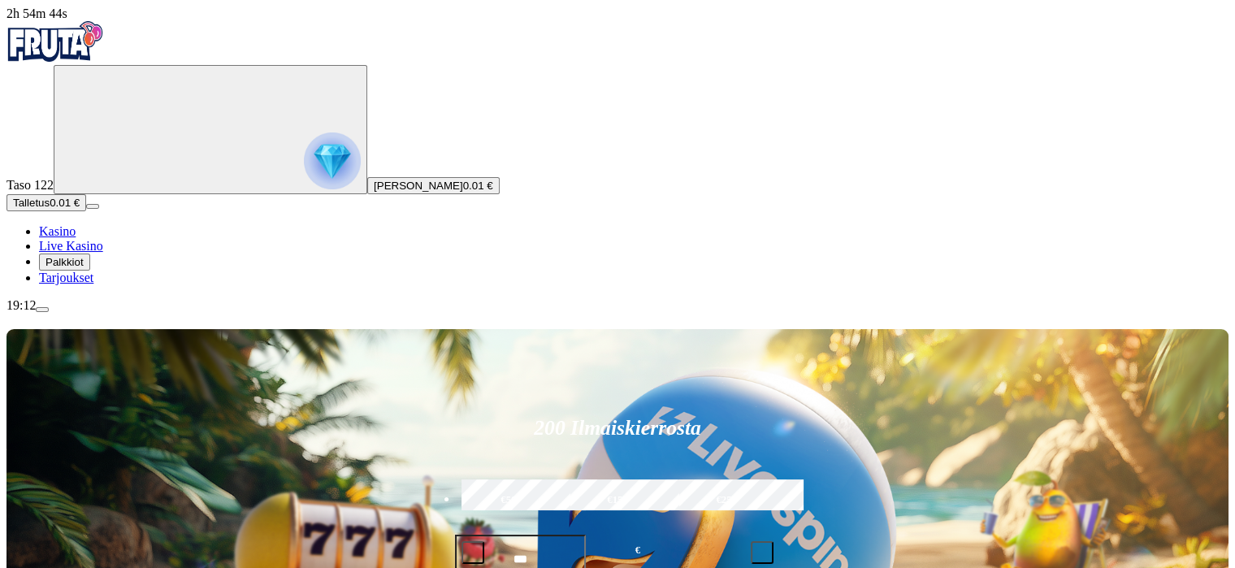
type input "*******"
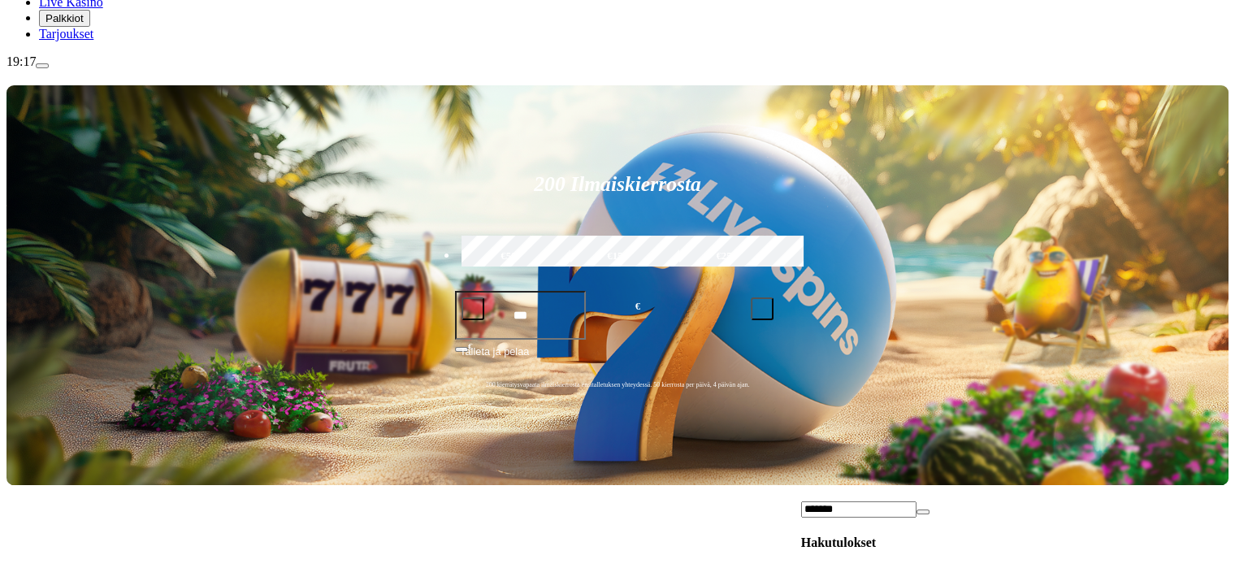
scroll to position [244, 0]
type input "*******"
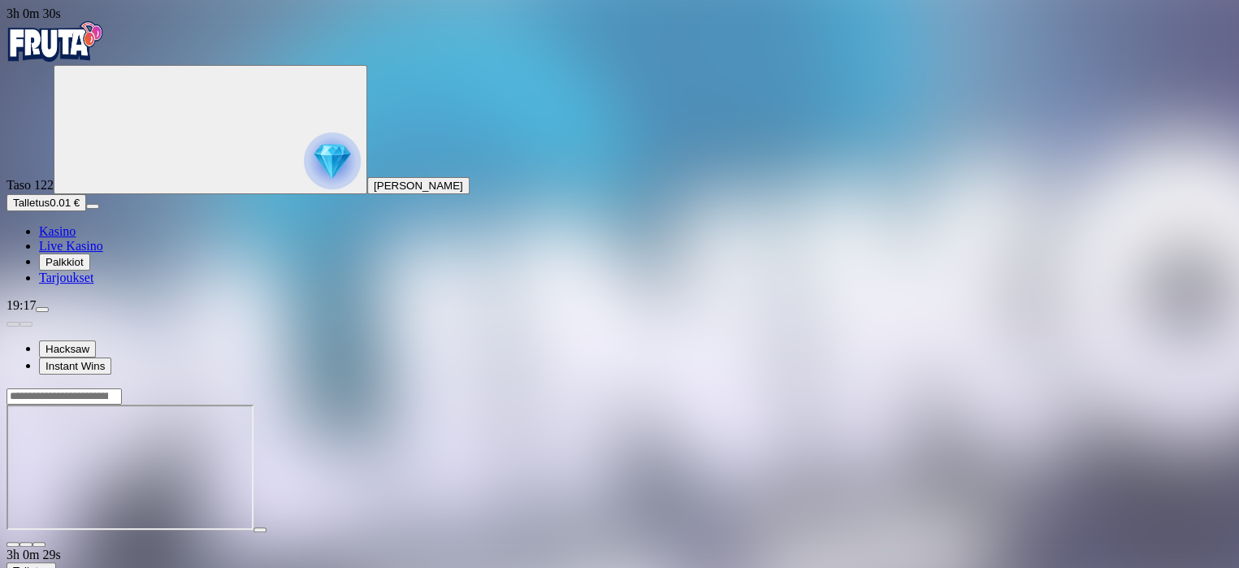
click at [13, 544] on span "close icon" at bounding box center [13, 544] width 0 height 0
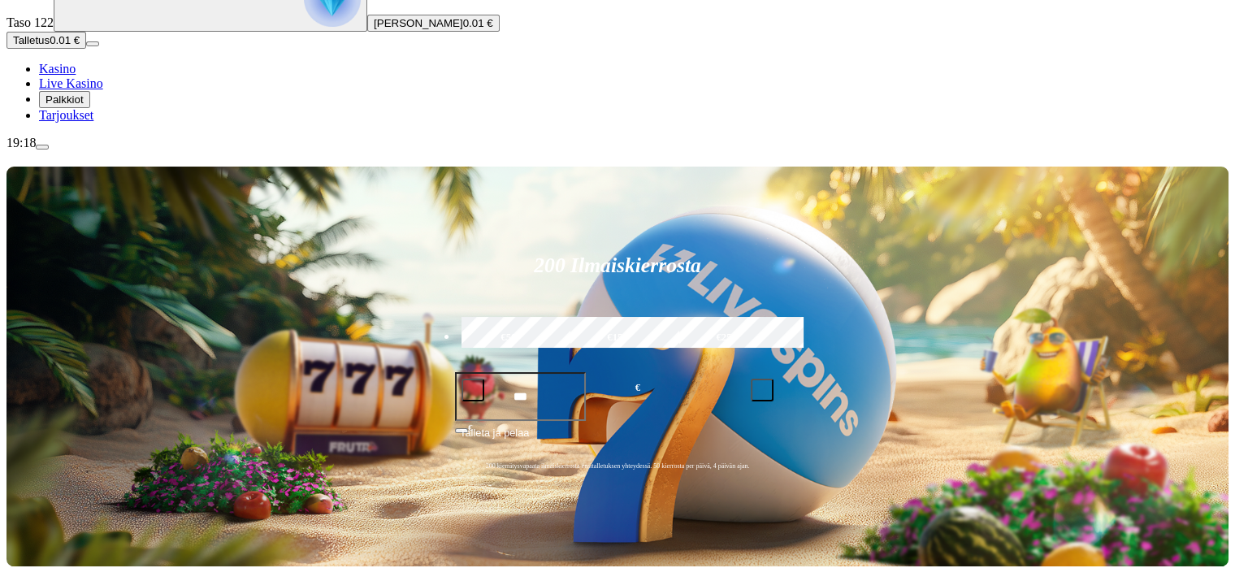
scroll to position [897, 0]
type input "*******"
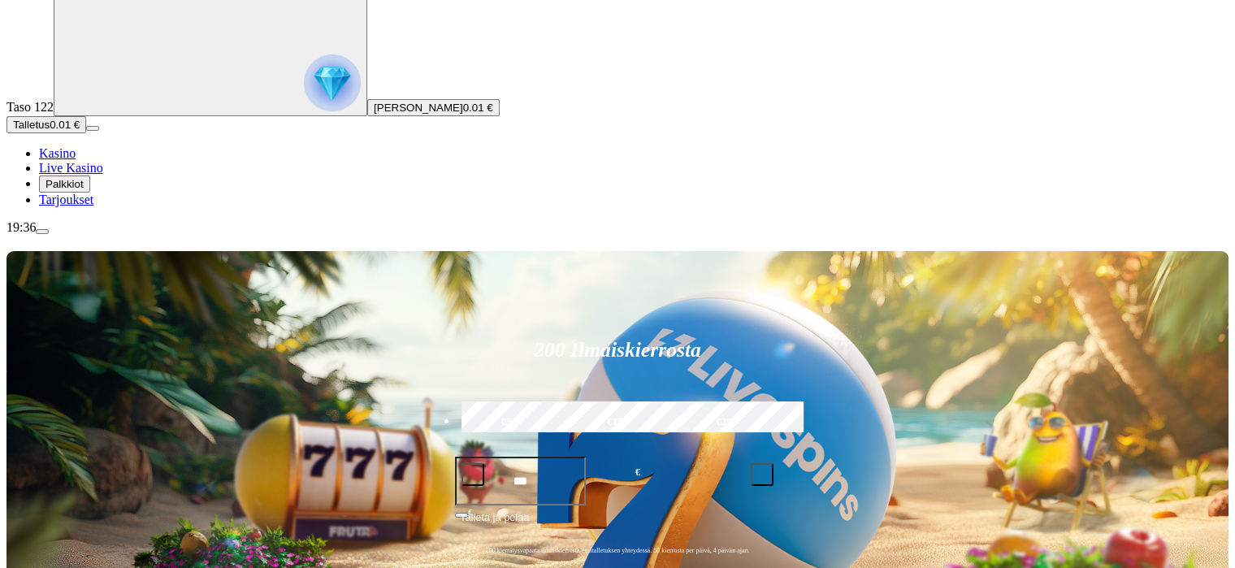
scroll to position [81, 0]
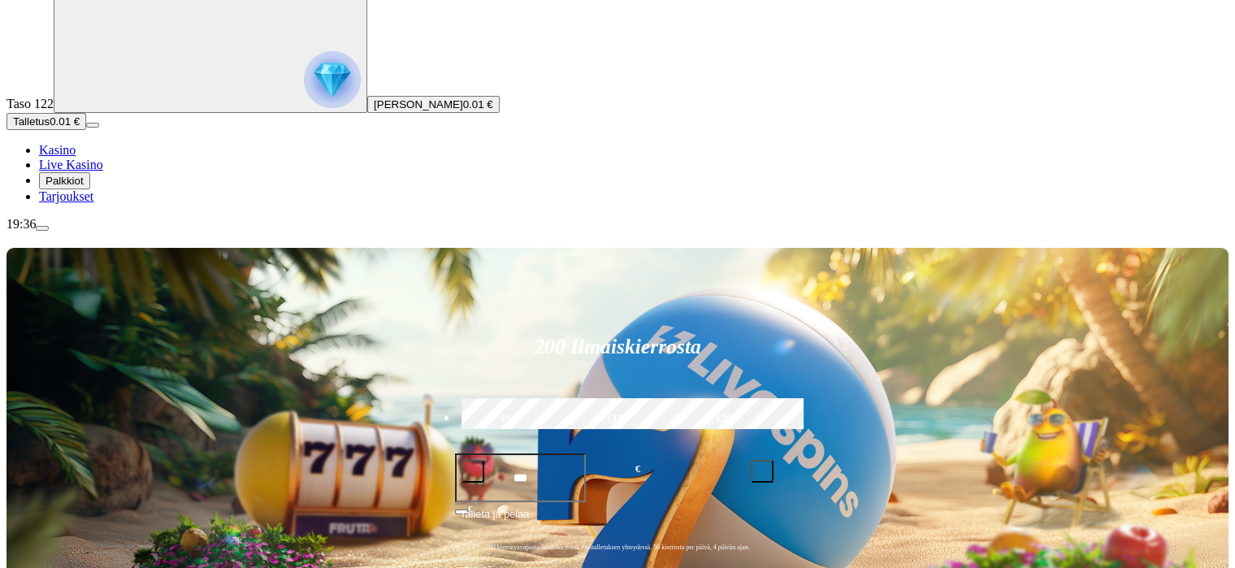
type input "*******"
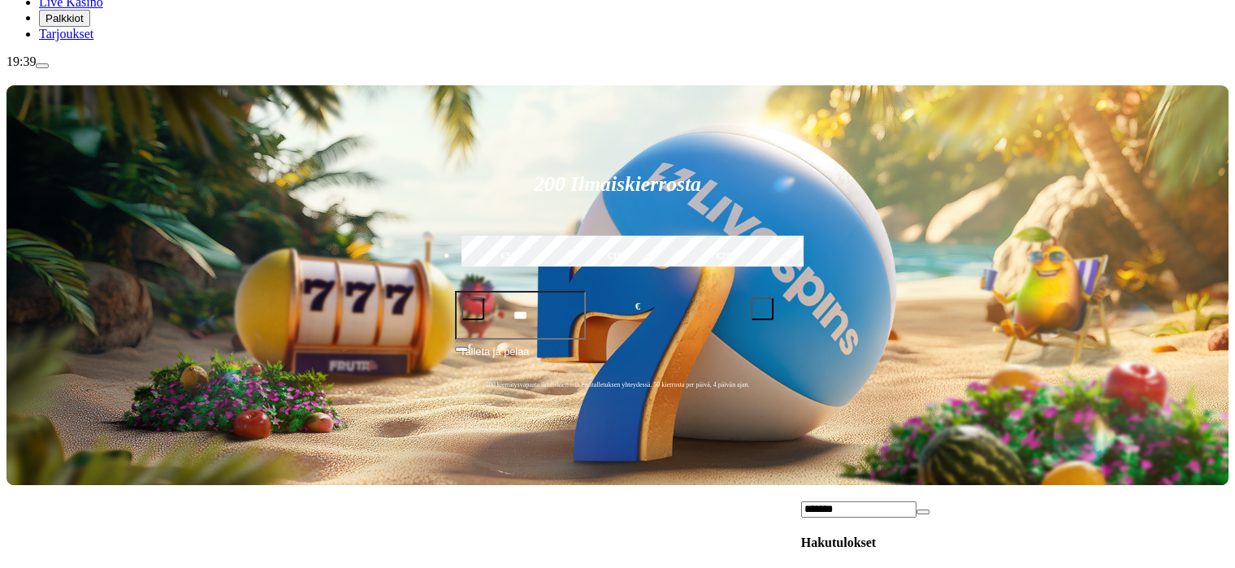
scroll to position [1948, 0]
type input "*******"
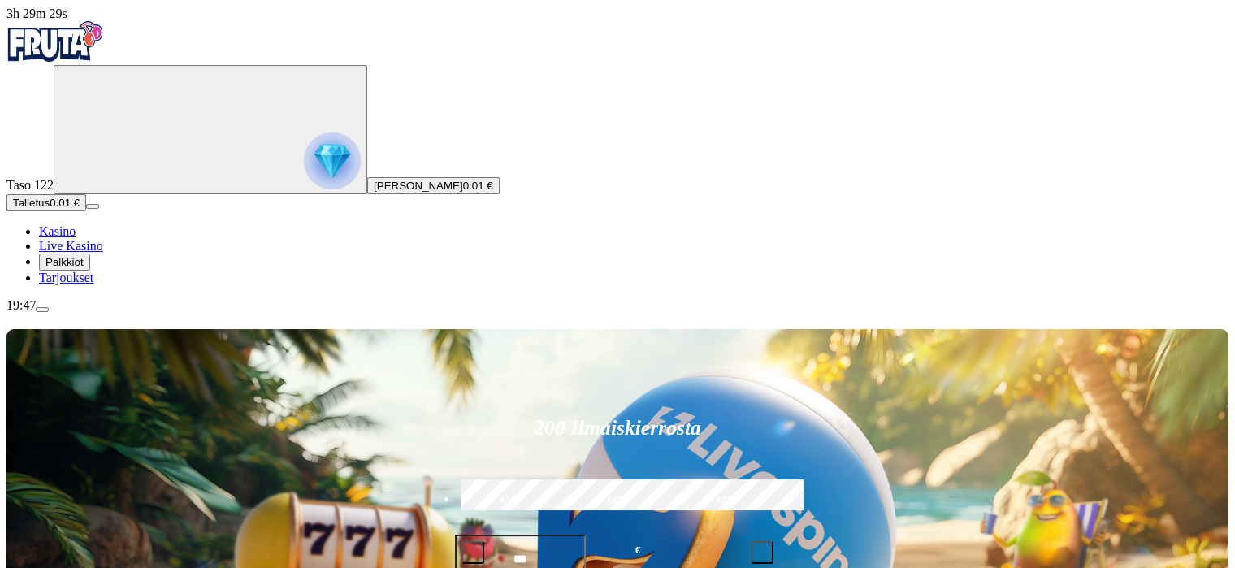
click at [42, 310] on span "menu icon" at bounding box center [42, 310] width 0 height 0
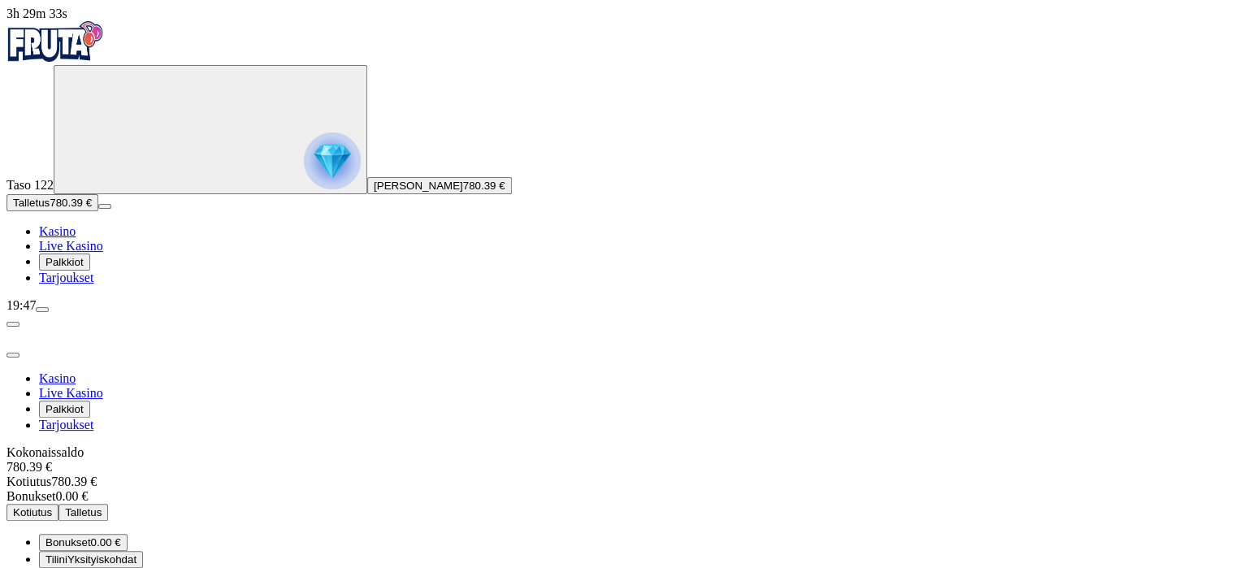
click at [52, 506] on span "Kotiutus" at bounding box center [32, 512] width 39 height 12
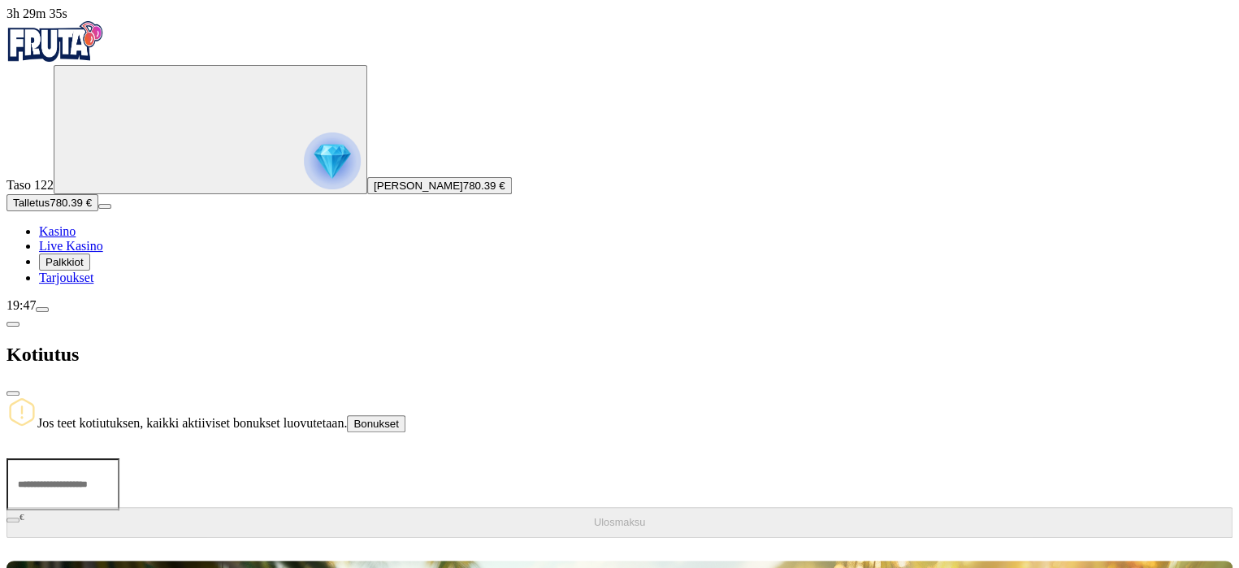
click at [119, 458] on input "number" at bounding box center [62, 484] width 113 height 52
type input "***"
click at [37, 396] on img at bounding box center [21, 411] width 31 height 31
click at [42, 310] on span "menu icon" at bounding box center [42, 310] width 0 height 0
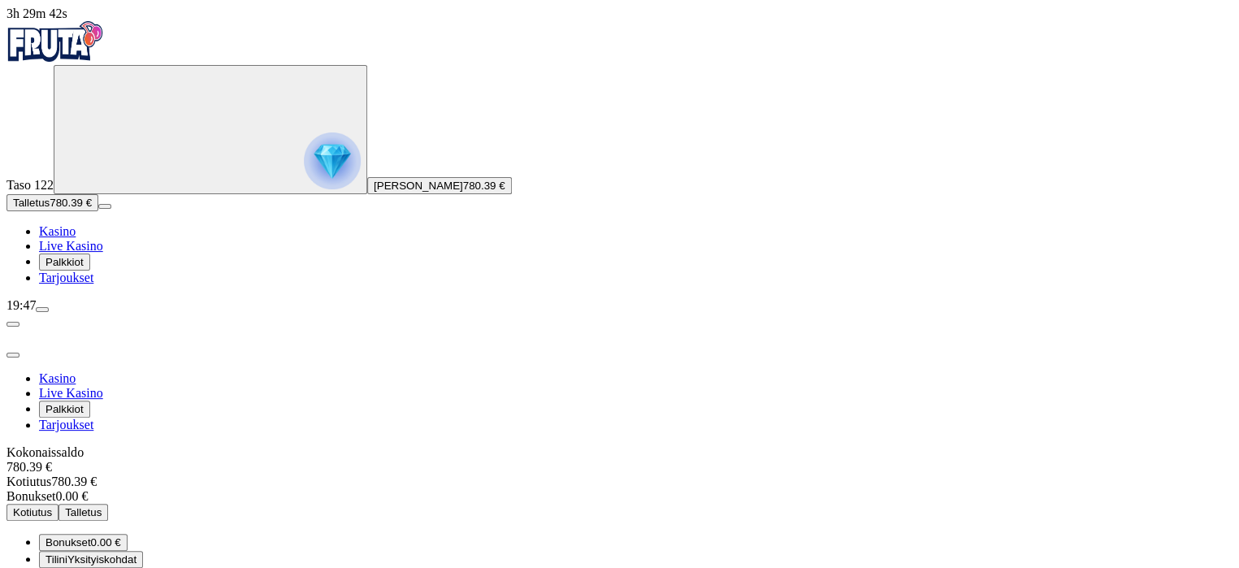
click at [91, 536] on span "Bonukset" at bounding box center [67, 542] width 45 height 12
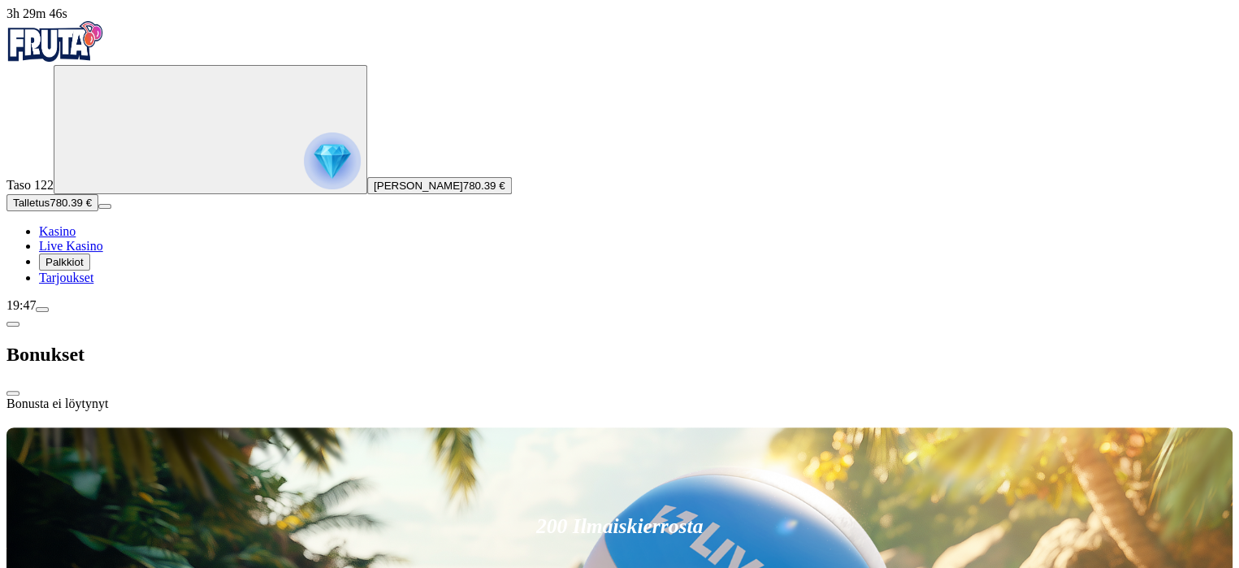
drag, startPoint x: 150, startPoint y: 537, endPoint x: 158, endPoint y: 490, distance: 47.7
click at [42, 310] on span "menu icon" at bounding box center [42, 310] width 0 height 0
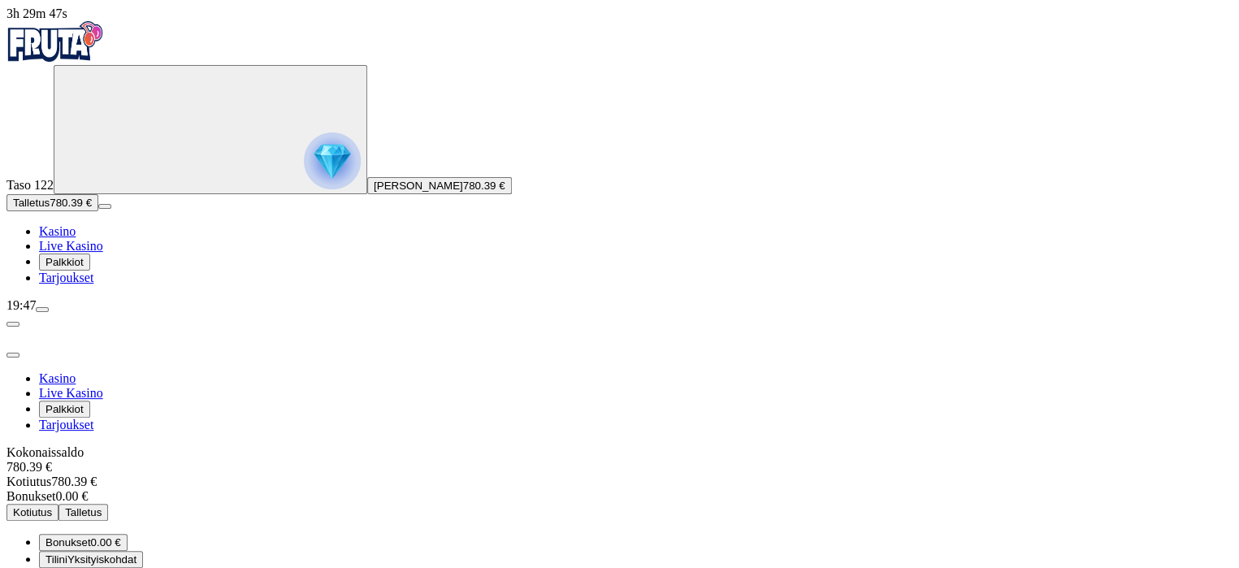
click at [52, 506] on span "Kotiutus" at bounding box center [32, 512] width 39 height 12
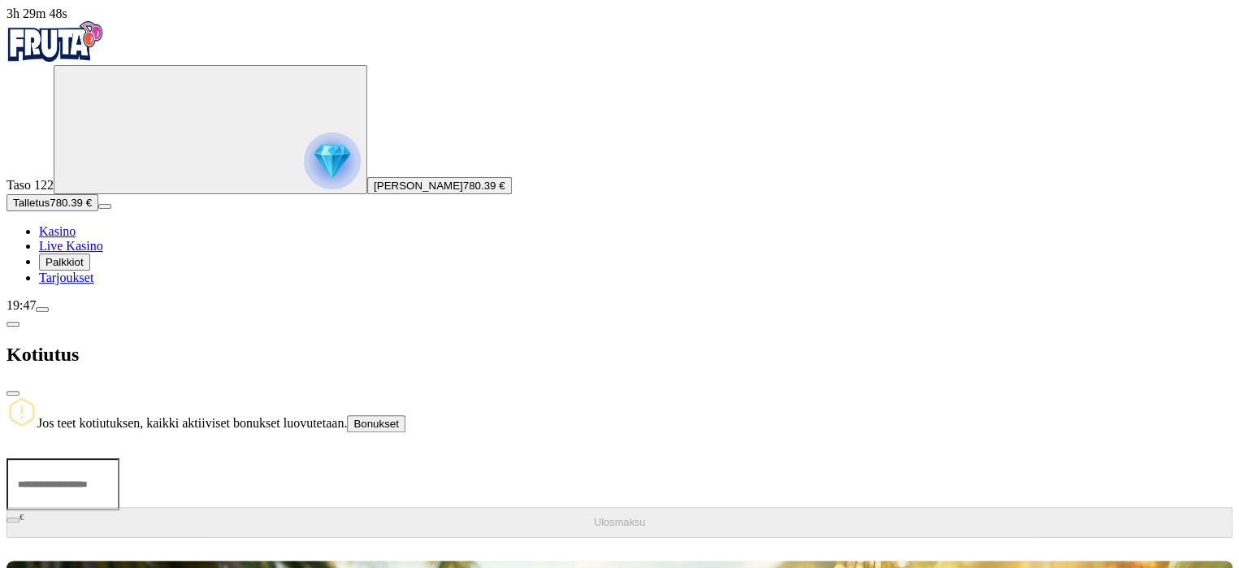
click at [119, 458] on input "number" at bounding box center [62, 484] width 113 height 52
type input "***"
click at [594, 516] on span "Ulosmaksu" at bounding box center [619, 522] width 51 height 12
click at [13, 393] on span "close icon" at bounding box center [13, 393] width 0 height 0
